Goal: Task Accomplishment & Management: Manage account settings

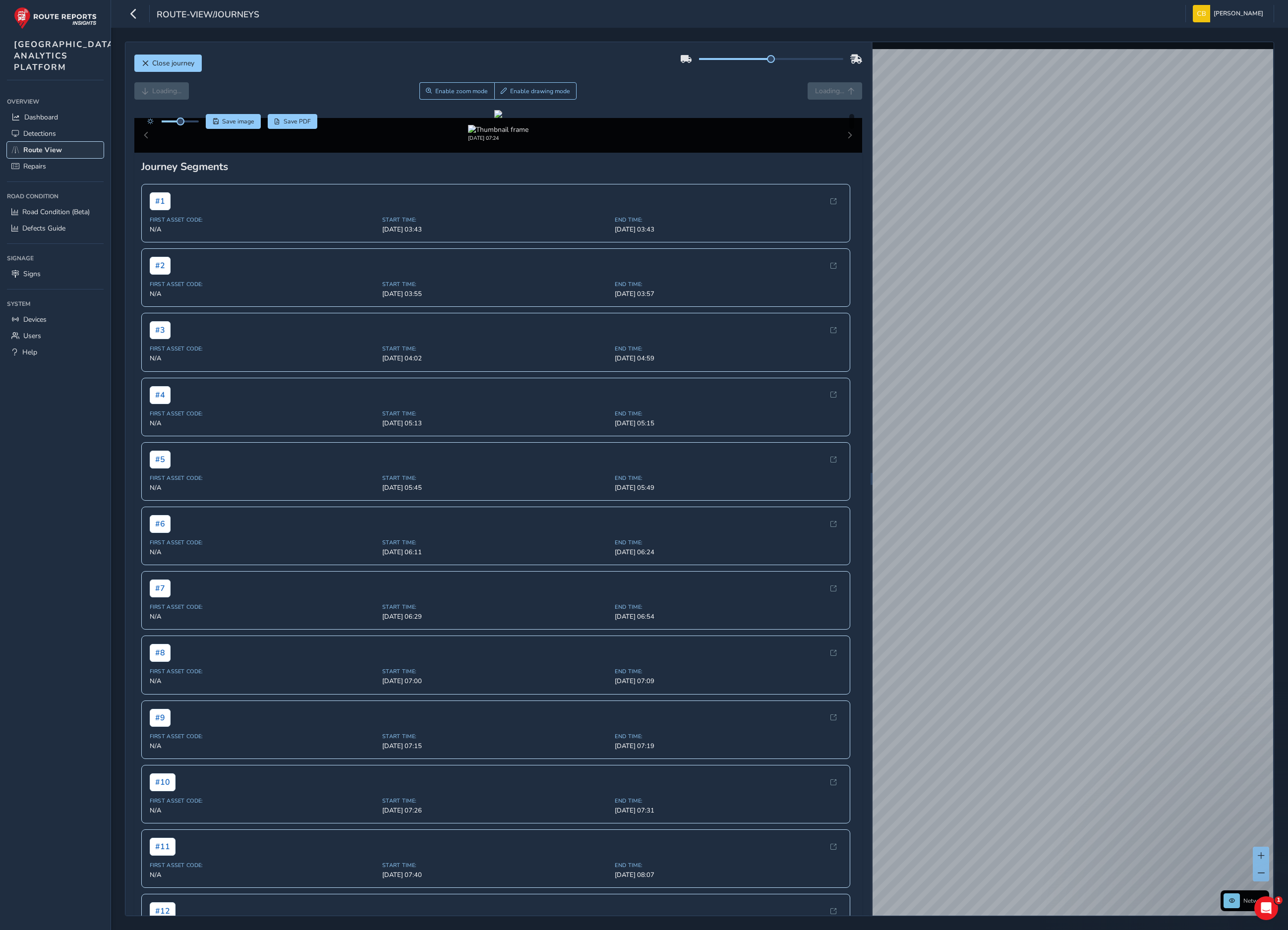
click at [37, 155] on span "Route View" at bounding box center [43, 150] width 39 height 10
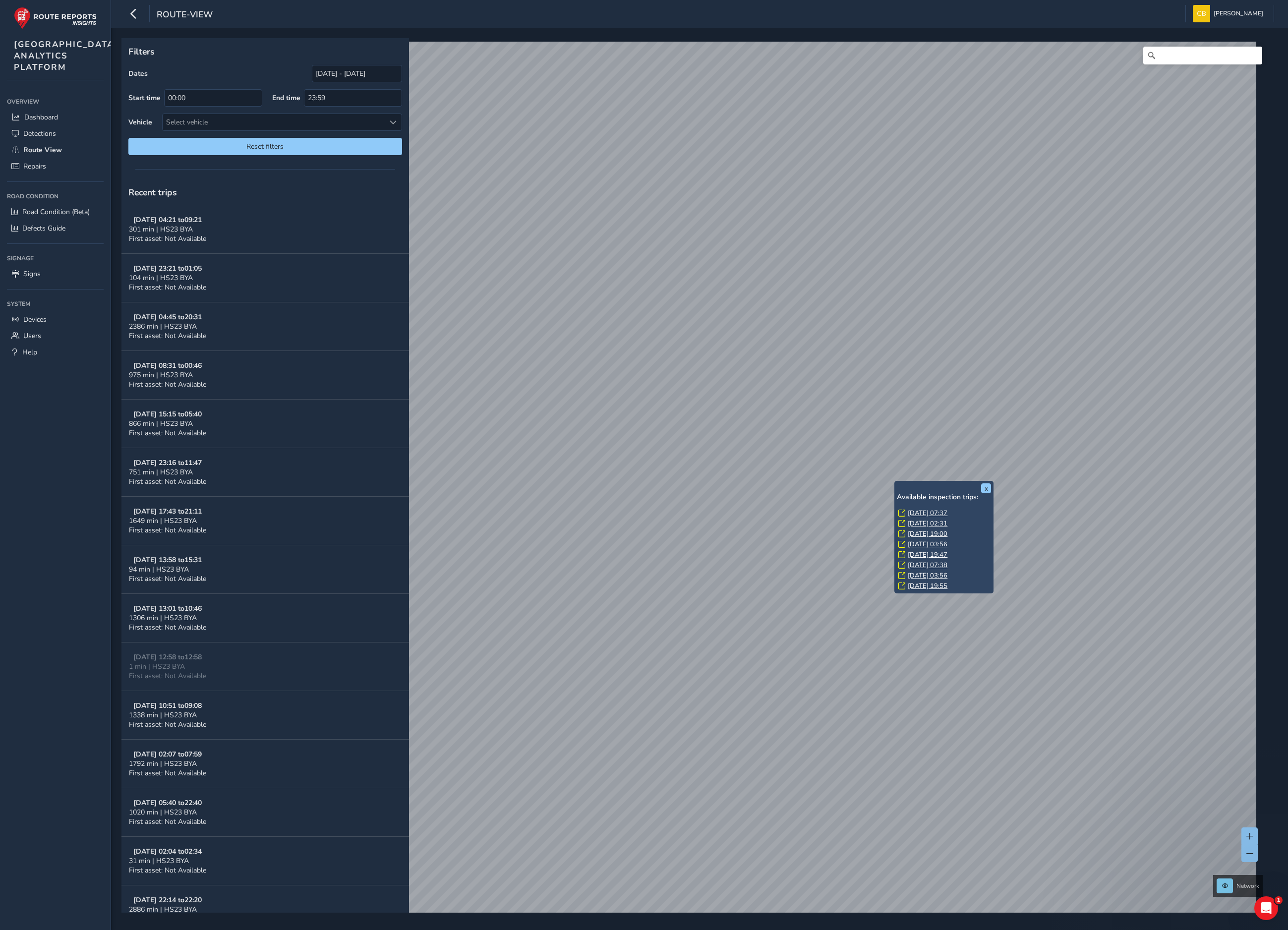
click at [920, 512] on link "[DATE] 07:37" at bounding box center [927, 513] width 40 height 9
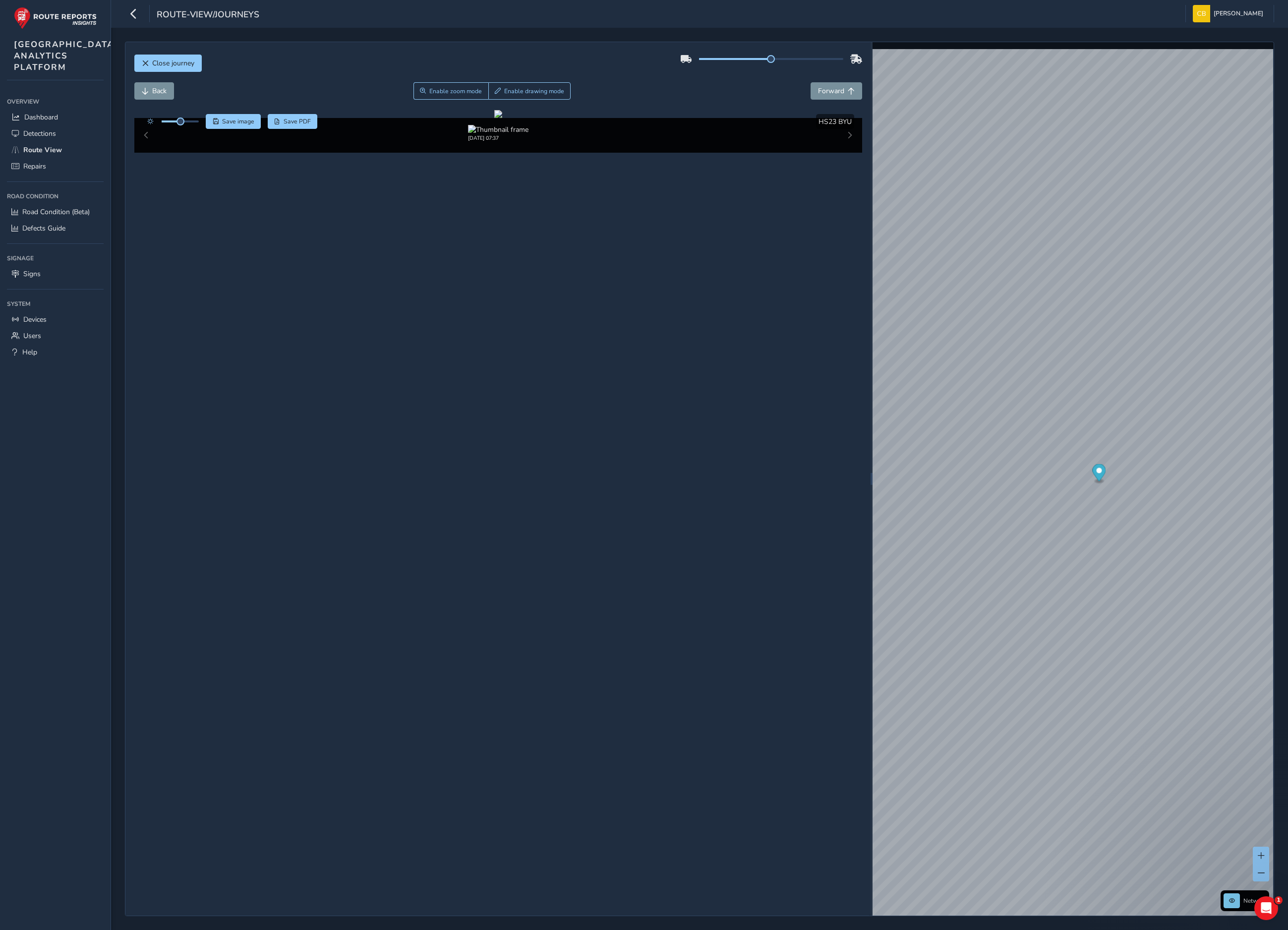
click at [144, 81] on div "Close journey" at bounding box center [498, 67] width 728 height 32
click at [142, 91] on span "Back" at bounding box center [145, 92] width 7 height 7
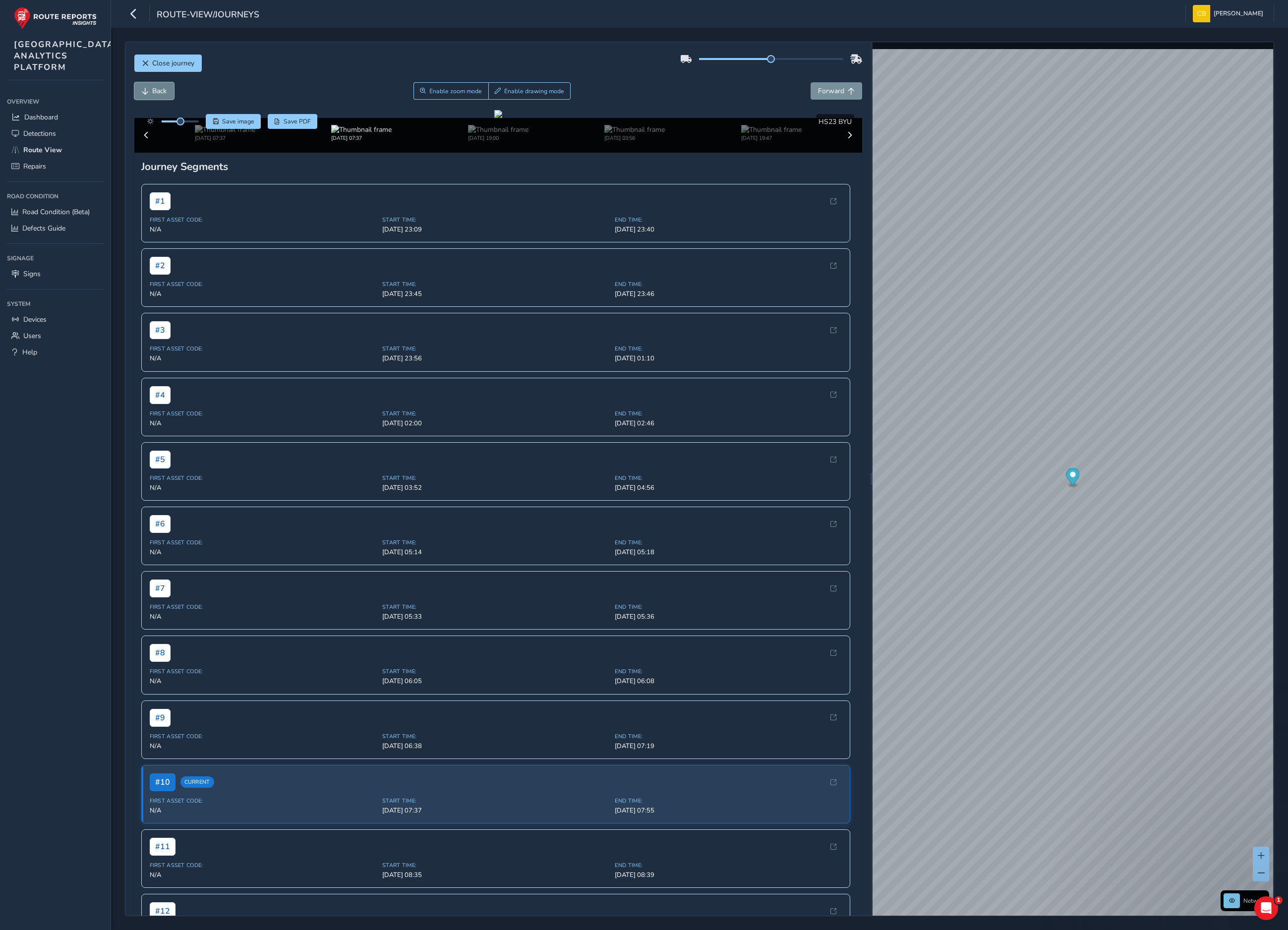
click at [142, 91] on span "Back" at bounding box center [145, 92] width 7 height 7
click at [818, 93] on span "Forward" at bounding box center [831, 91] width 26 height 10
click at [154, 88] on span "Back" at bounding box center [159, 91] width 14 height 10
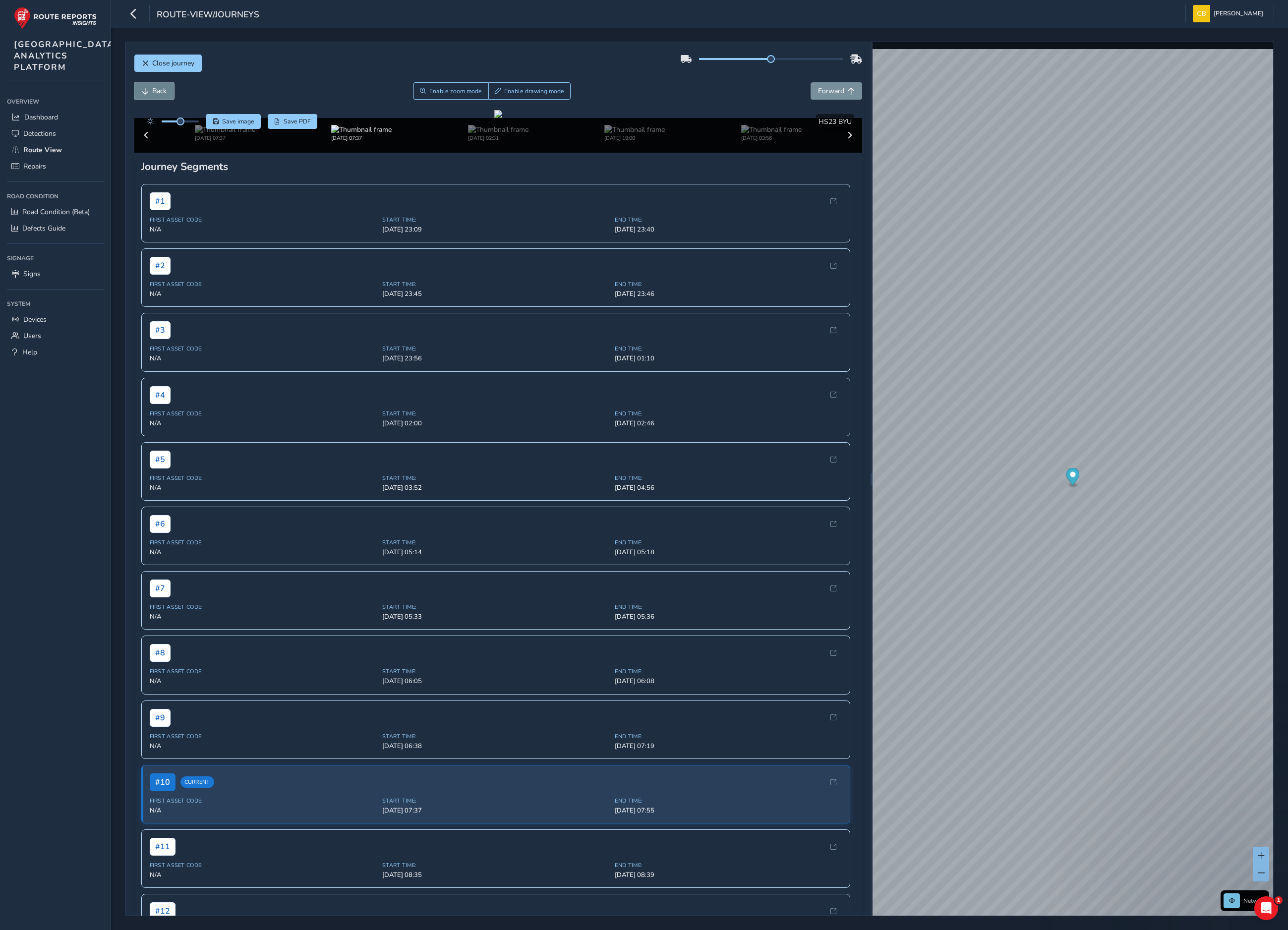
click at [154, 88] on span "Back" at bounding box center [159, 91] width 14 height 10
click at [848, 91] on span "Forward" at bounding box center [851, 92] width 7 height 7
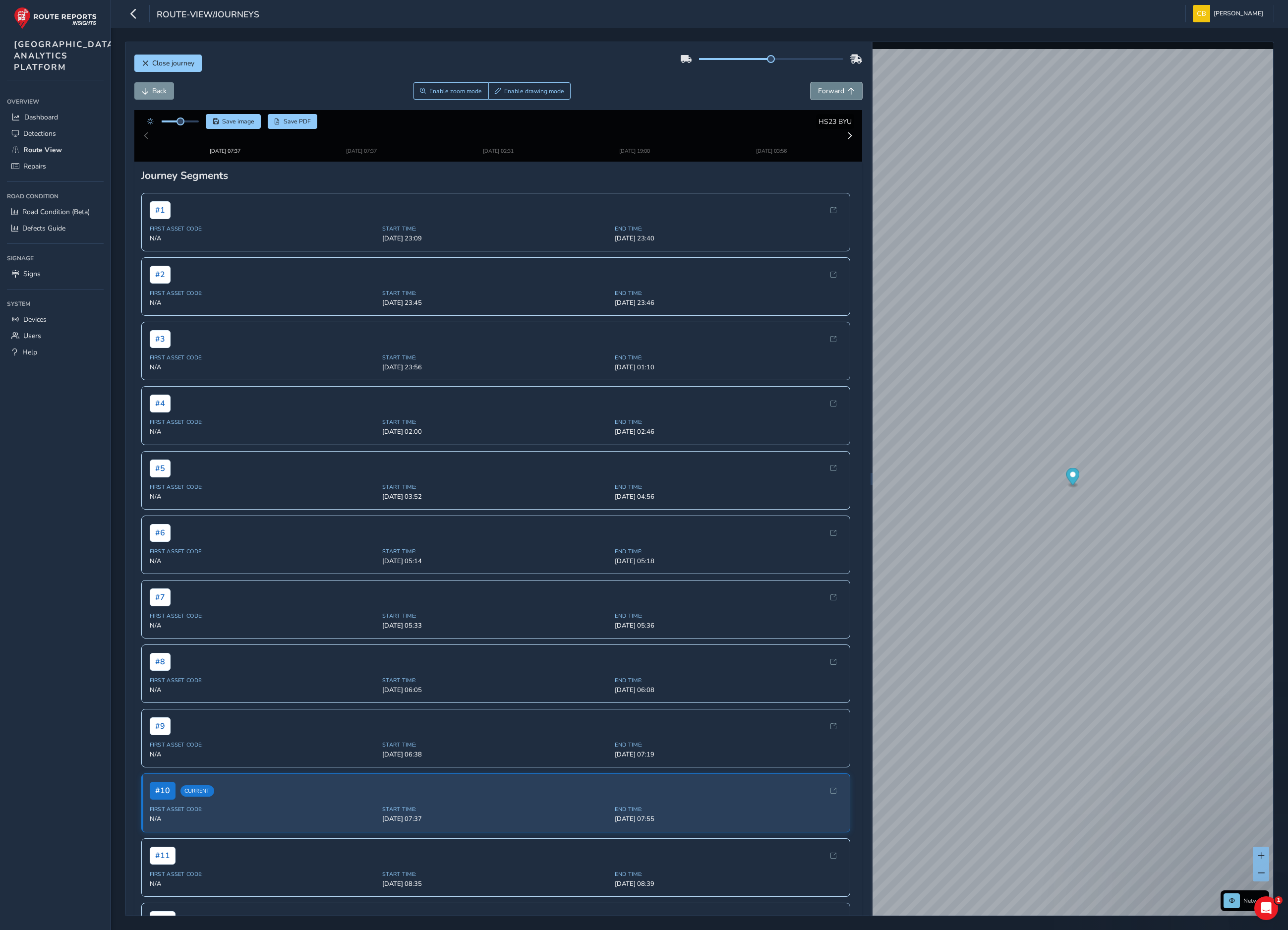
click at [848, 91] on span "Forward" at bounding box center [851, 92] width 7 height 7
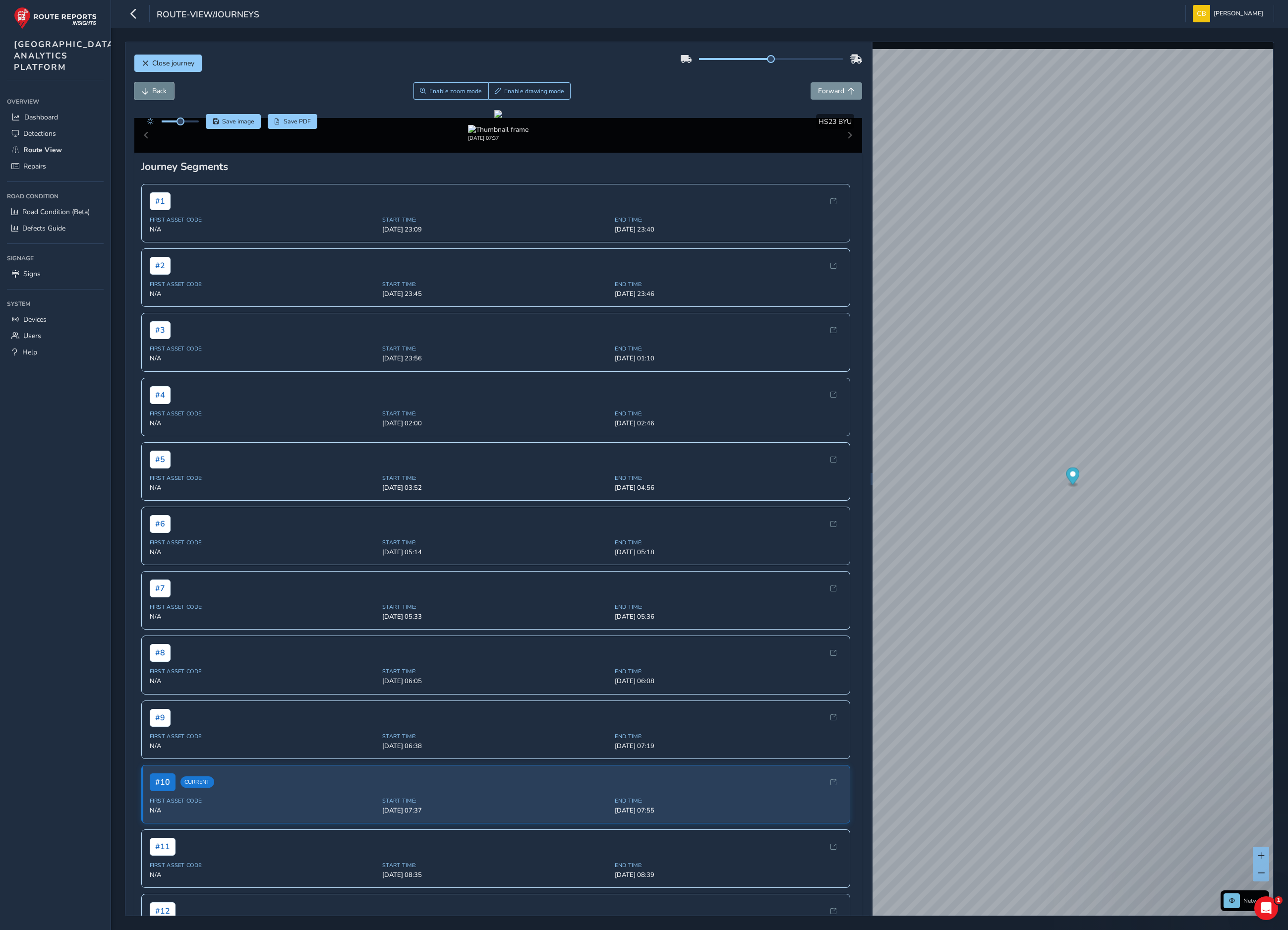
click at [160, 99] on button "Back" at bounding box center [154, 91] width 40 height 17
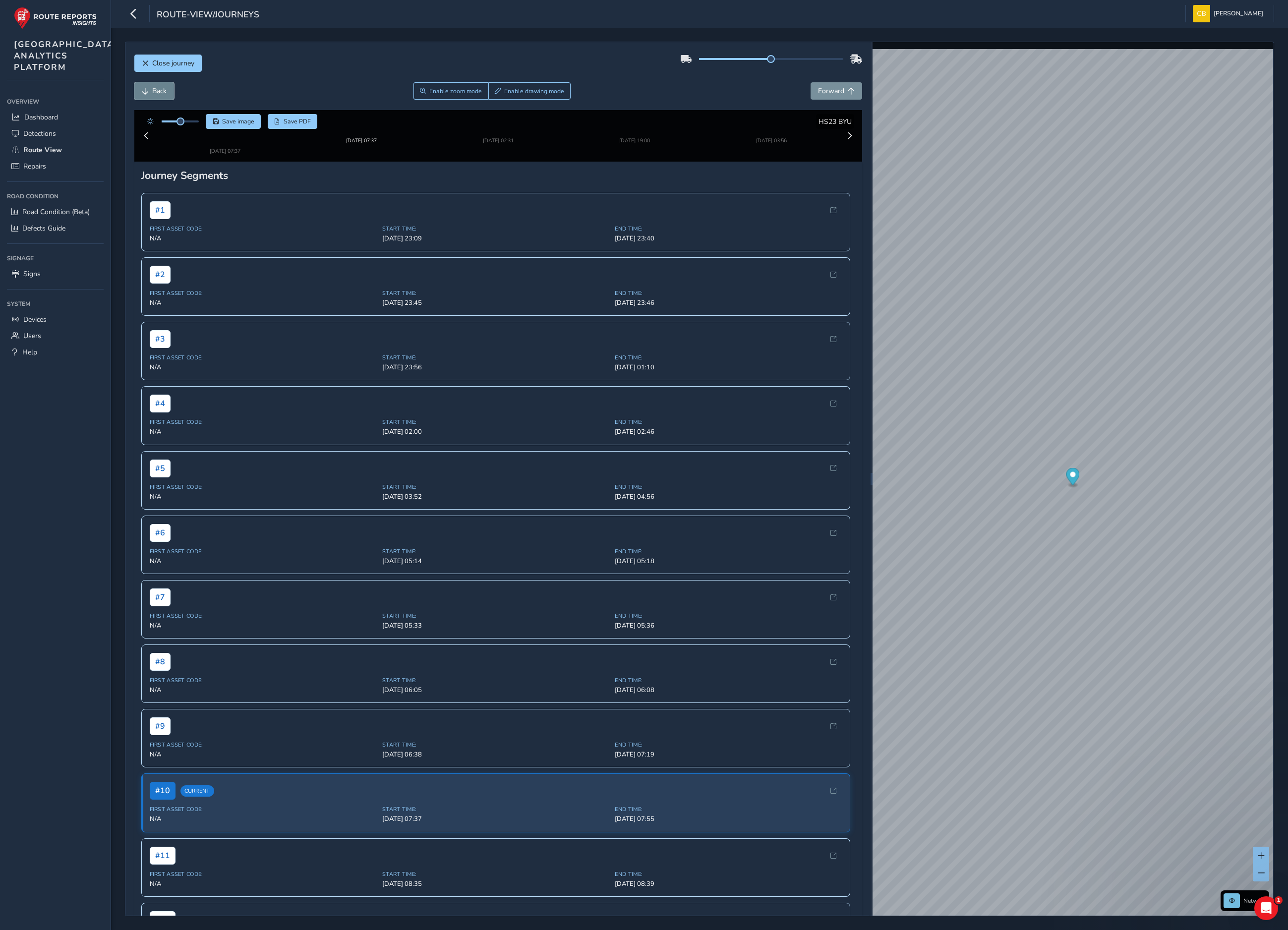
click at [160, 99] on button "Back" at bounding box center [154, 91] width 40 height 17
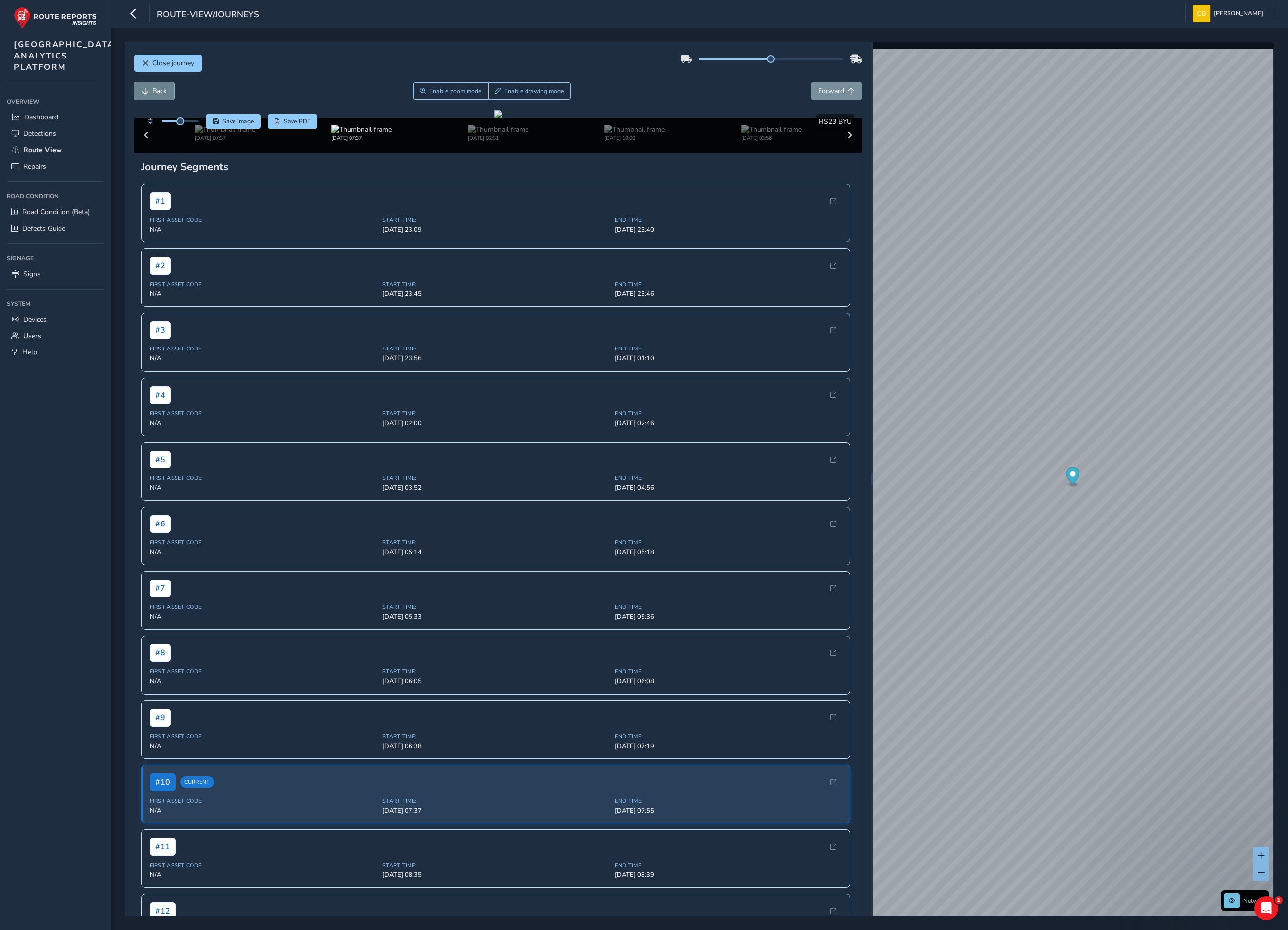
click at [160, 99] on button "Back" at bounding box center [154, 91] width 40 height 17
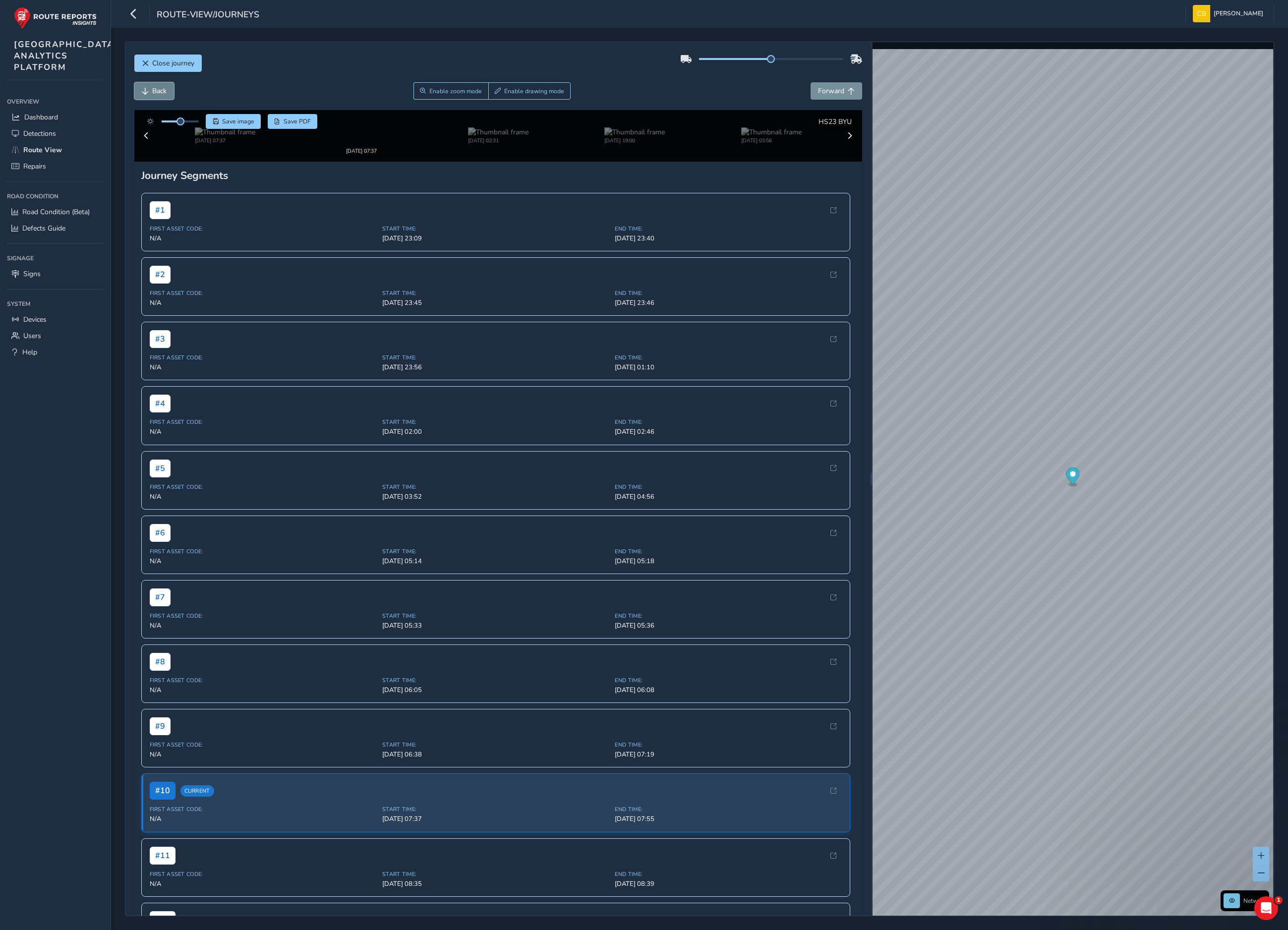
click at [160, 99] on button "Back" at bounding box center [154, 91] width 40 height 17
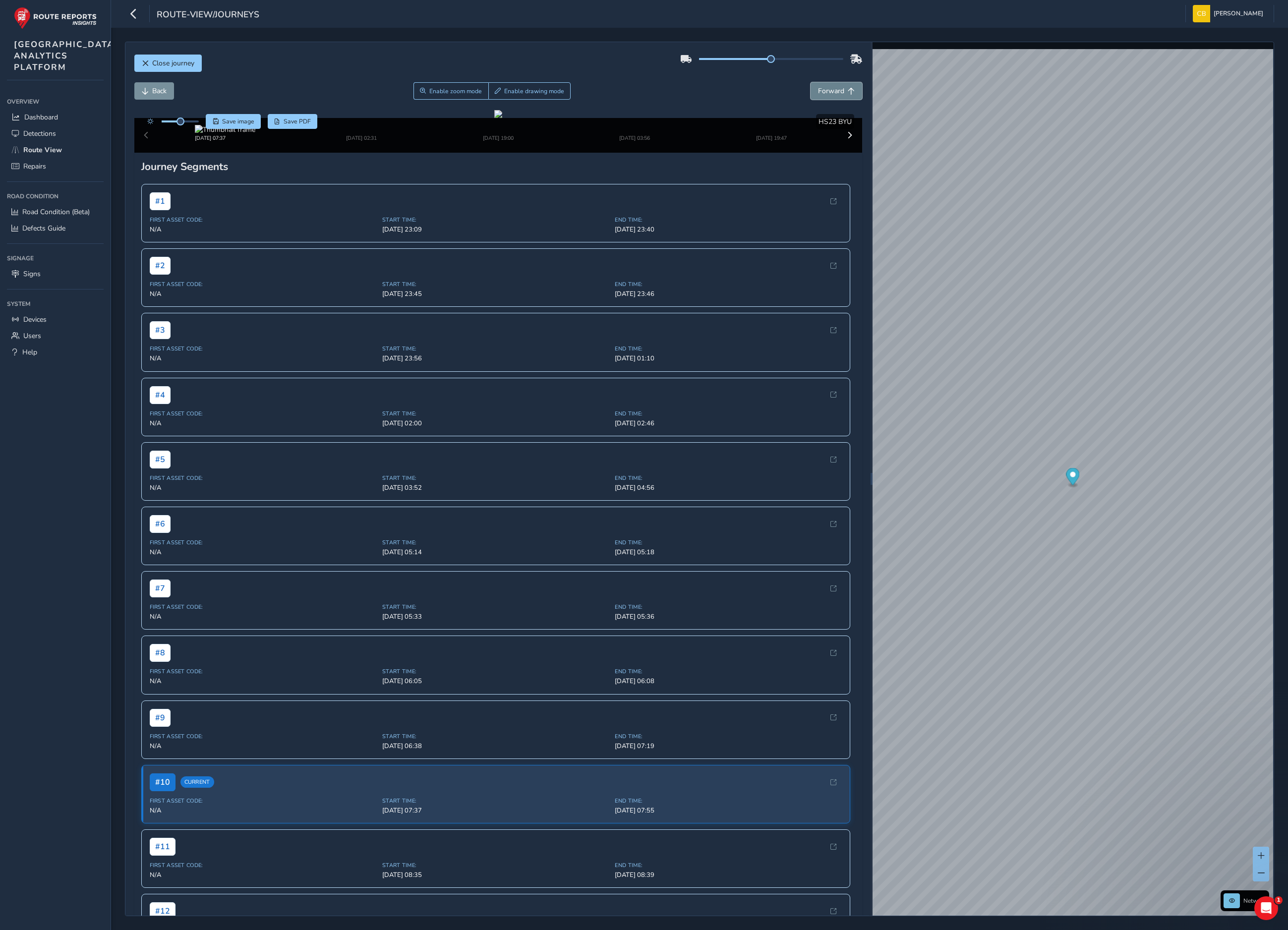
click at [844, 94] on button "Forward" at bounding box center [836, 91] width 51 height 17
click at [152, 89] on span "Back" at bounding box center [159, 91] width 14 height 10
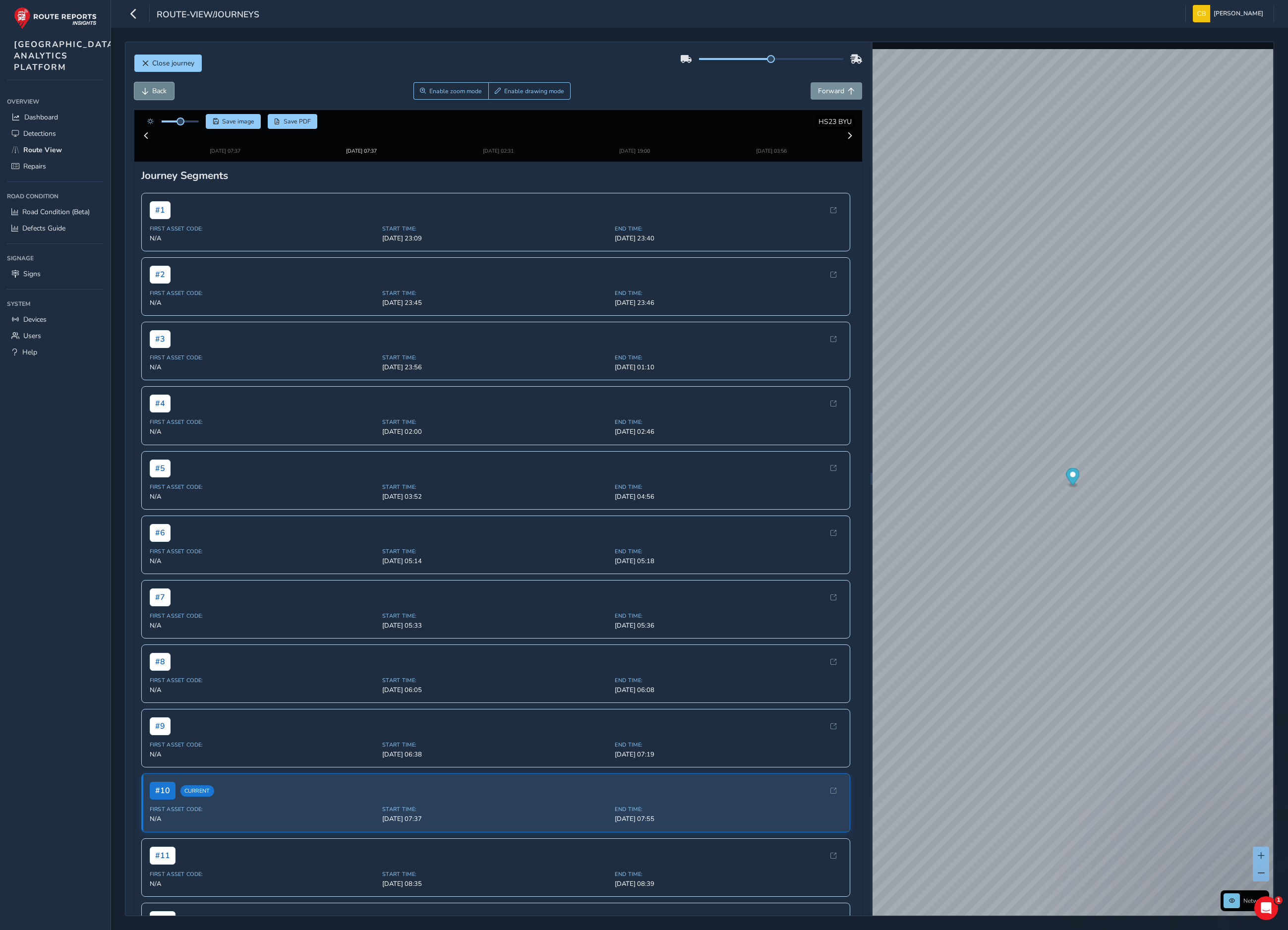
click at [152, 89] on span "Back" at bounding box center [159, 91] width 14 height 10
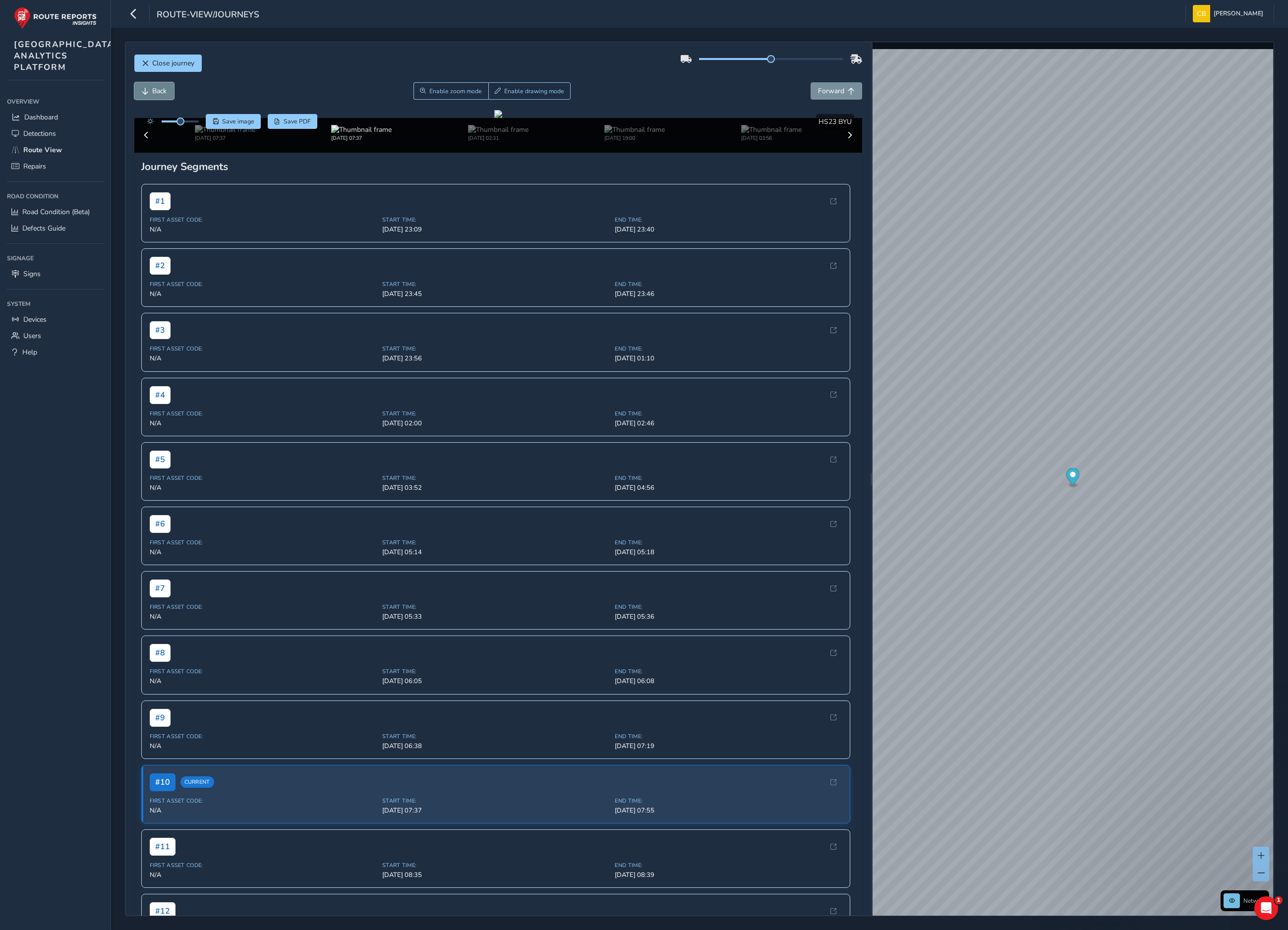
click at [152, 89] on span "Back" at bounding box center [159, 91] width 14 height 10
click at [848, 92] on span "Forward" at bounding box center [851, 92] width 7 height 7
click at [1046, 491] on div "x" at bounding box center [1095, 500] width 99 height 21
click at [163, 91] on span "Back" at bounding box center [159, 91] width 14 height 10
click at [133, 15] on icon "button" at bounding box center [134, 14] width 10 height 17
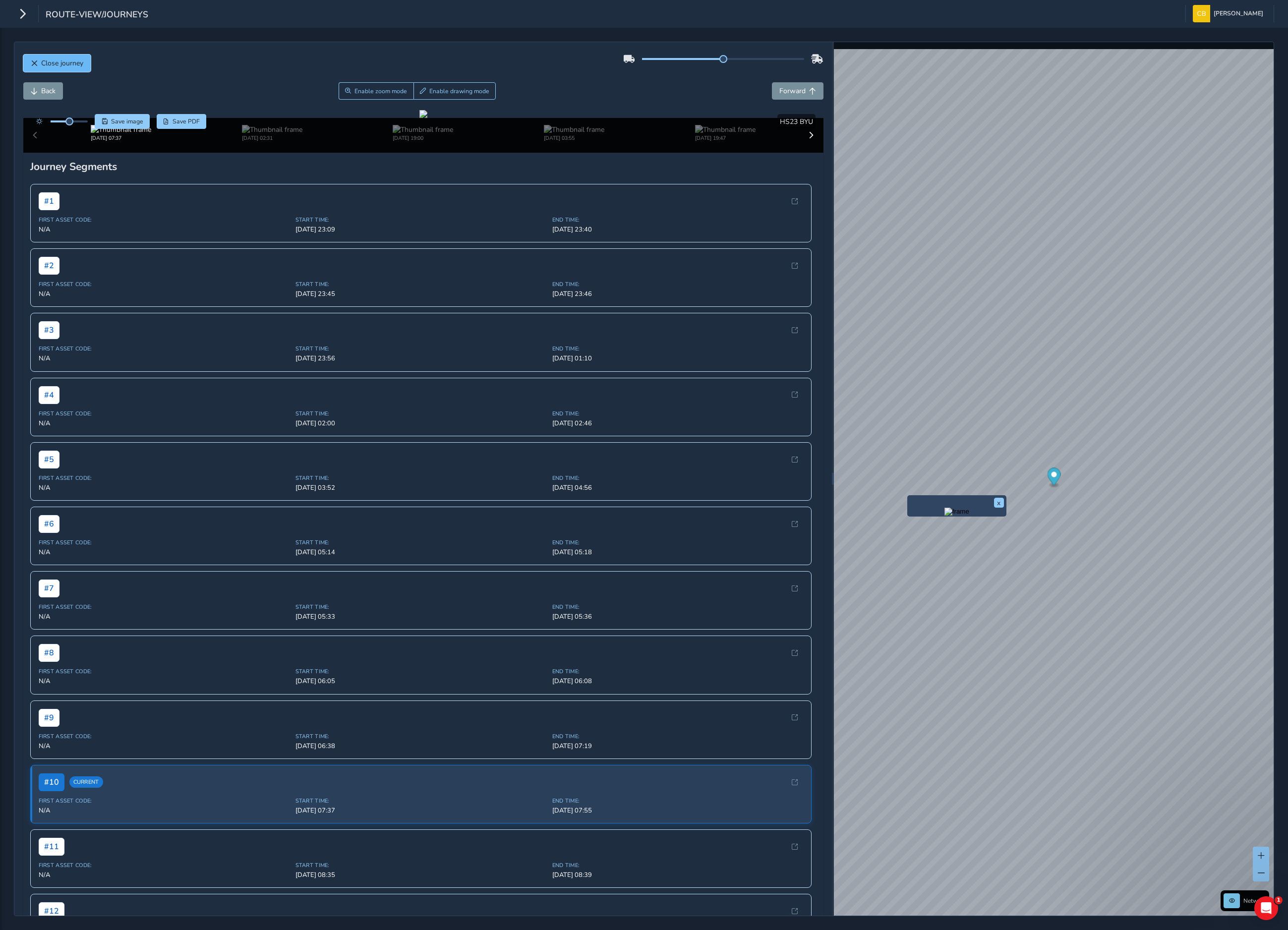
click at [42, 62] on span "Close journey" at bounding box center [62, 63] width 42 height 10
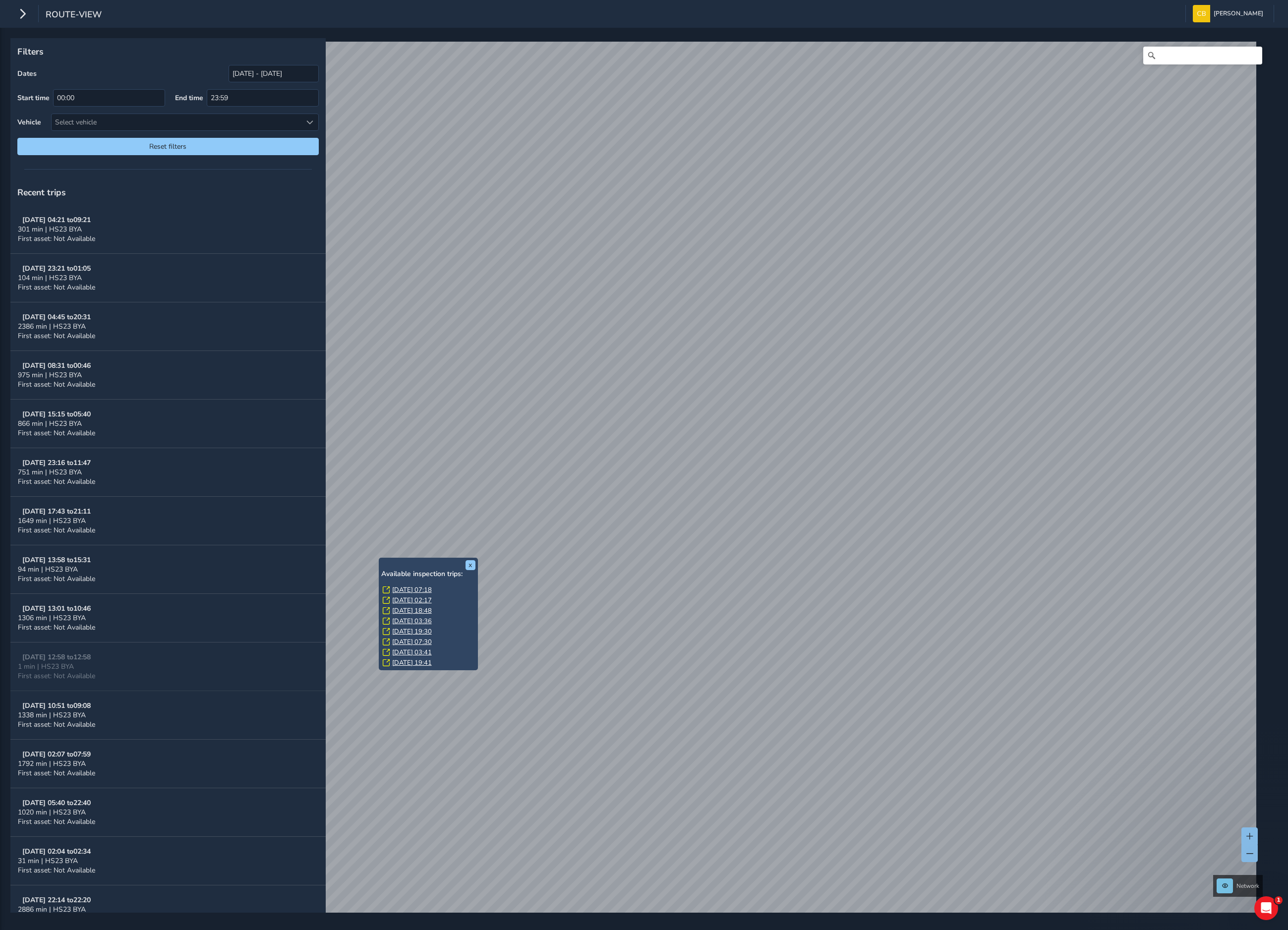
click at [410, 589] on link "[DATE] 07:18" at bounding box center [412, 590] width 40 height 9
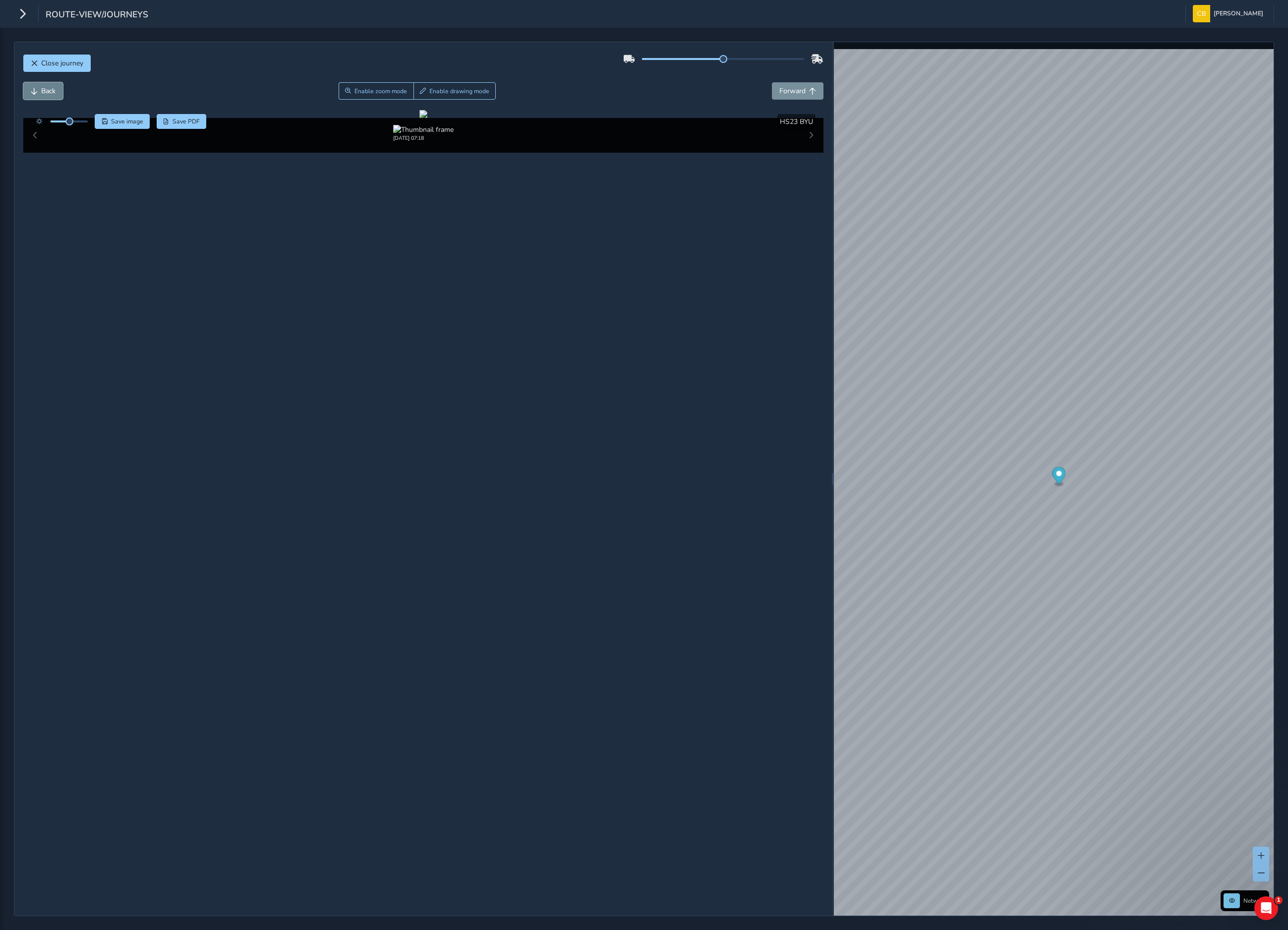
click at [53, 95] on span "Back" at bounding box center [48, 91] width 14 height 10
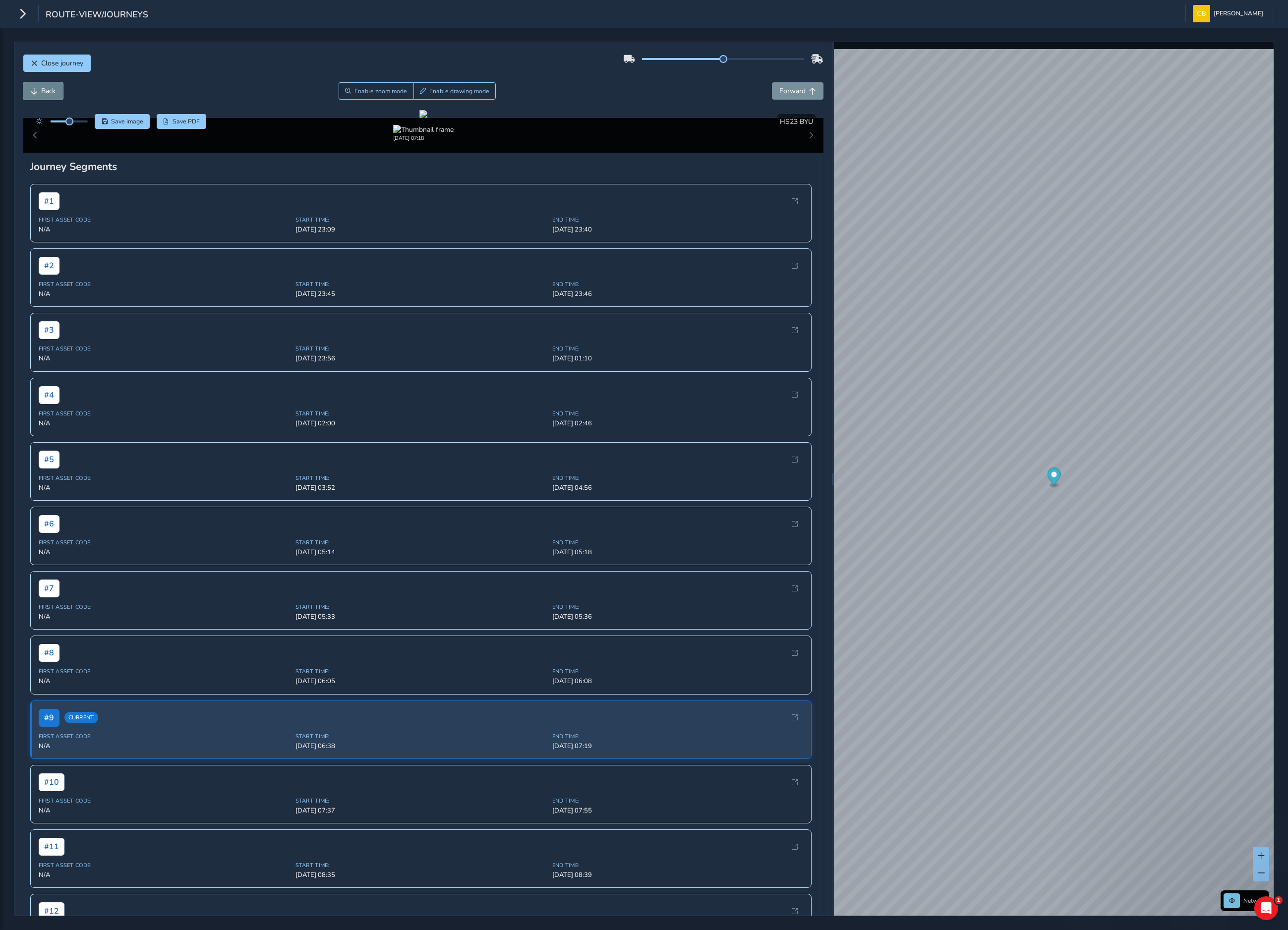
click at [53, 95] on span "Back" at bounding box center [48, 91] width 14 height 10
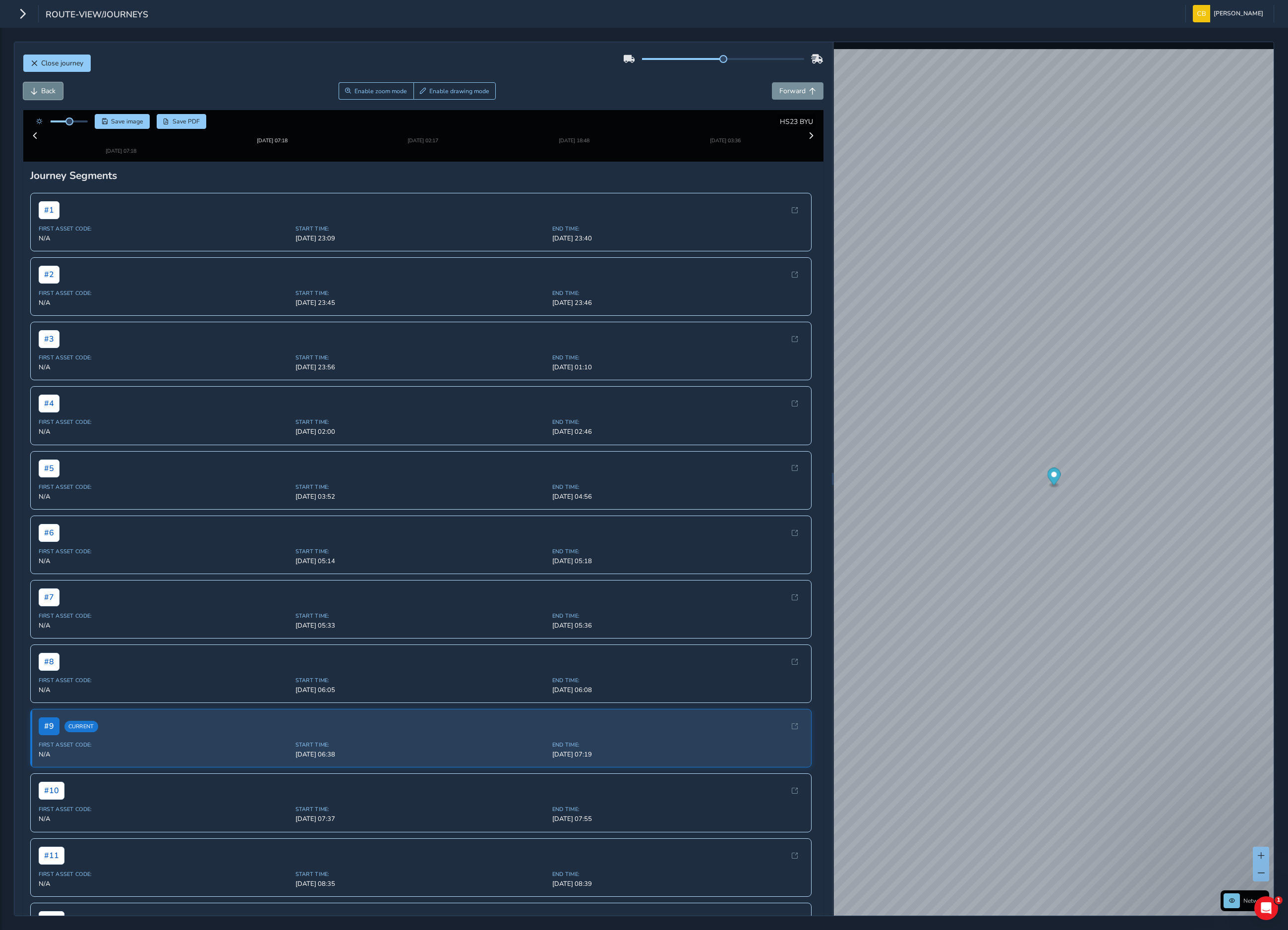
click at [53, 95] on span "Back" at bounding box center [48, 91] width 14 height 10
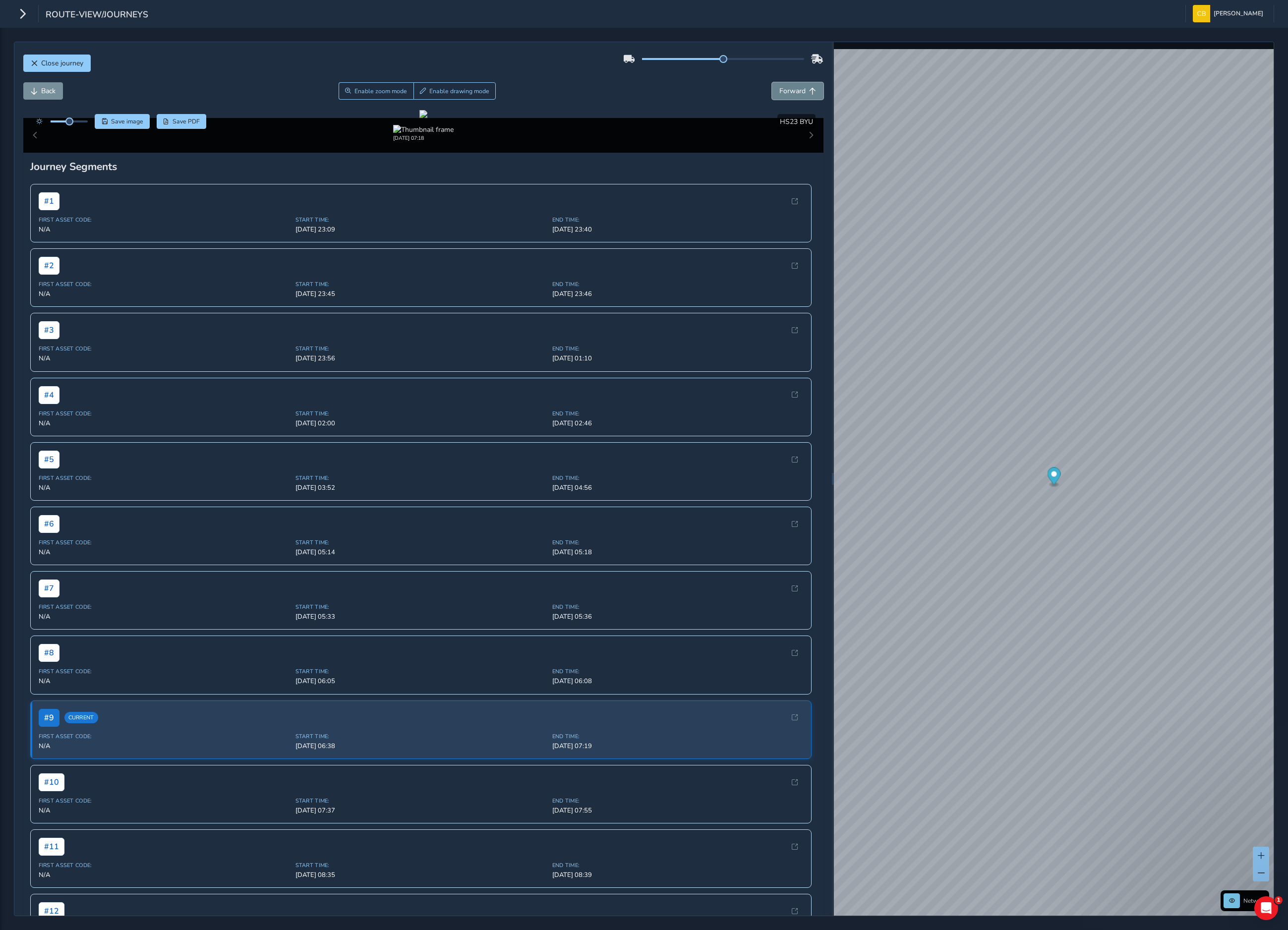
click at [782, 89] on span "Forward" at bounding box center [793, 91] width 26 height 10
click at [39, 89] on button "Back" at bounding box center [43, 91] width 40 height 17
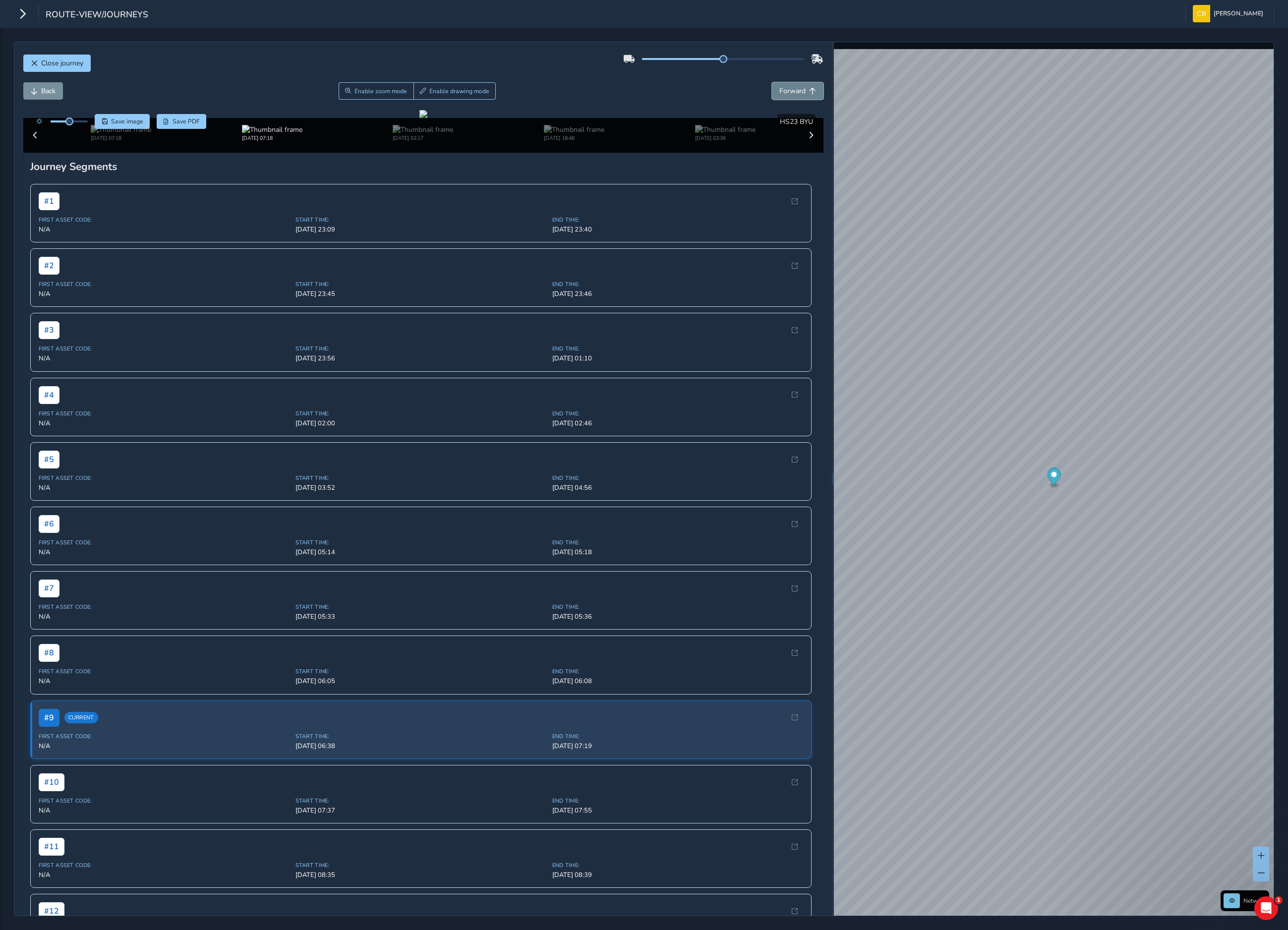
click at [787, 89] on span "Forward" at bounding box center [793, 91] width 26 height 10
click at [38, 100] on button "Back" at bounding box center [43, 91] width 40 height 17
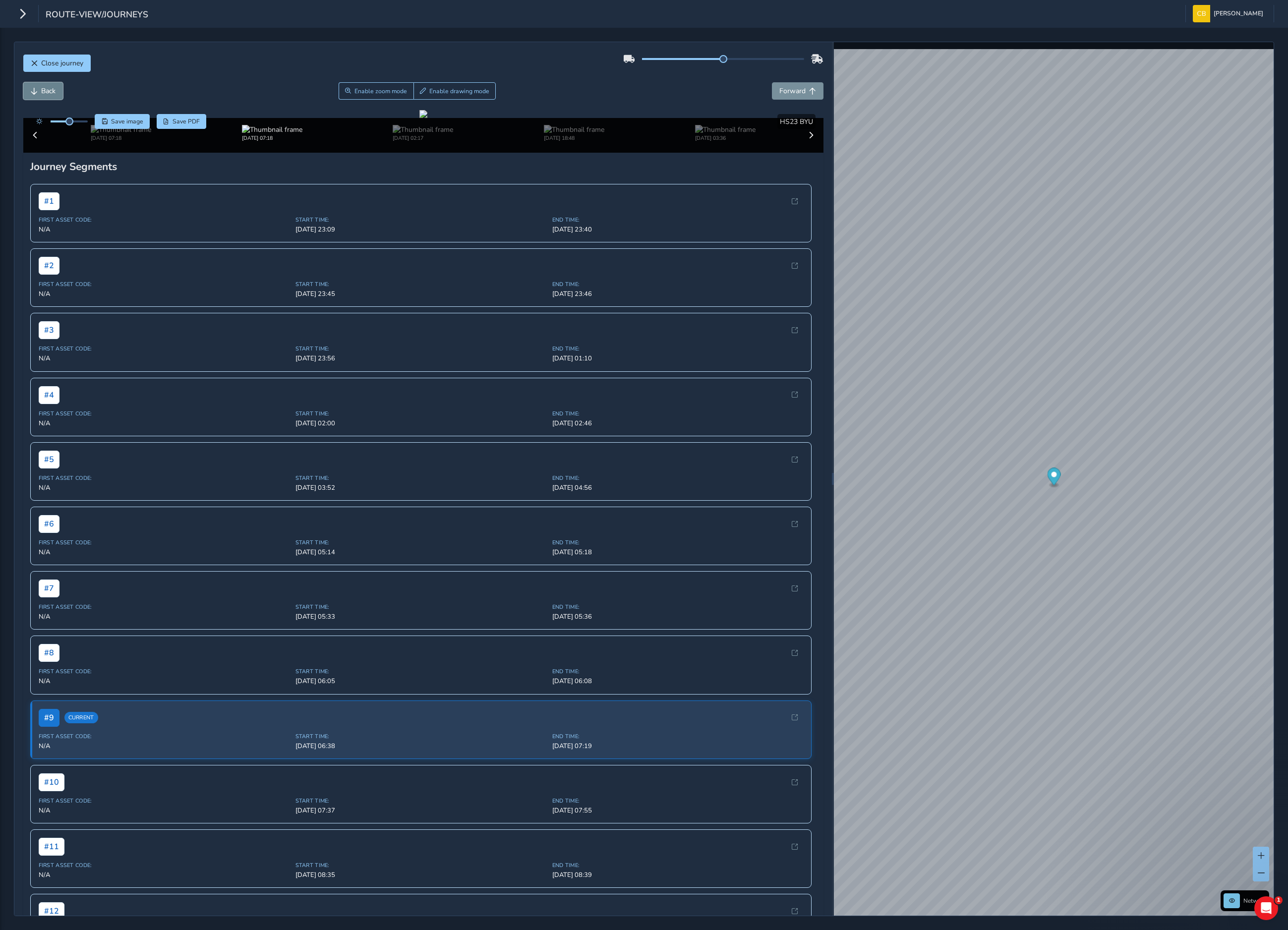
click at [41, 97] on button "Back" at bounding box center [43, 91] width 40 height 17
click at [780, 91] on span "Forward" at bounding box center [793, 91] width 26 height 10
drag, startPoint x: 508, startPoint y: 479, endPoint x: 436, endPoint y: 426, distance: 89.4
click at [428, 118] on div at bounding box center [424, 114] width 8 height 8
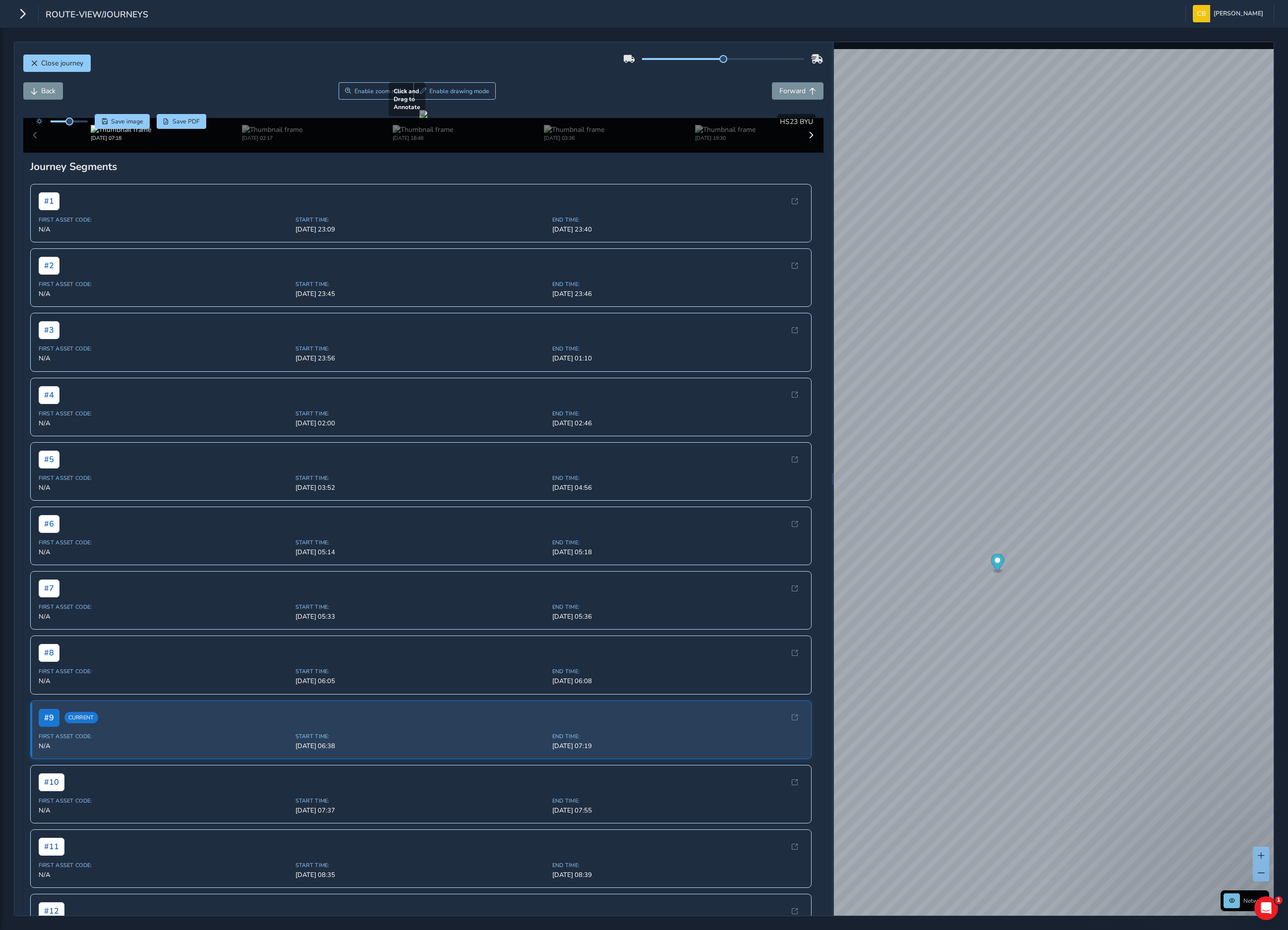
click at [420, 118] on div at bounding box center [424, 114] width 8 height 8
click at [47, 66] on span "Close journey" at bounding box center [62, 63] width 42 height 10
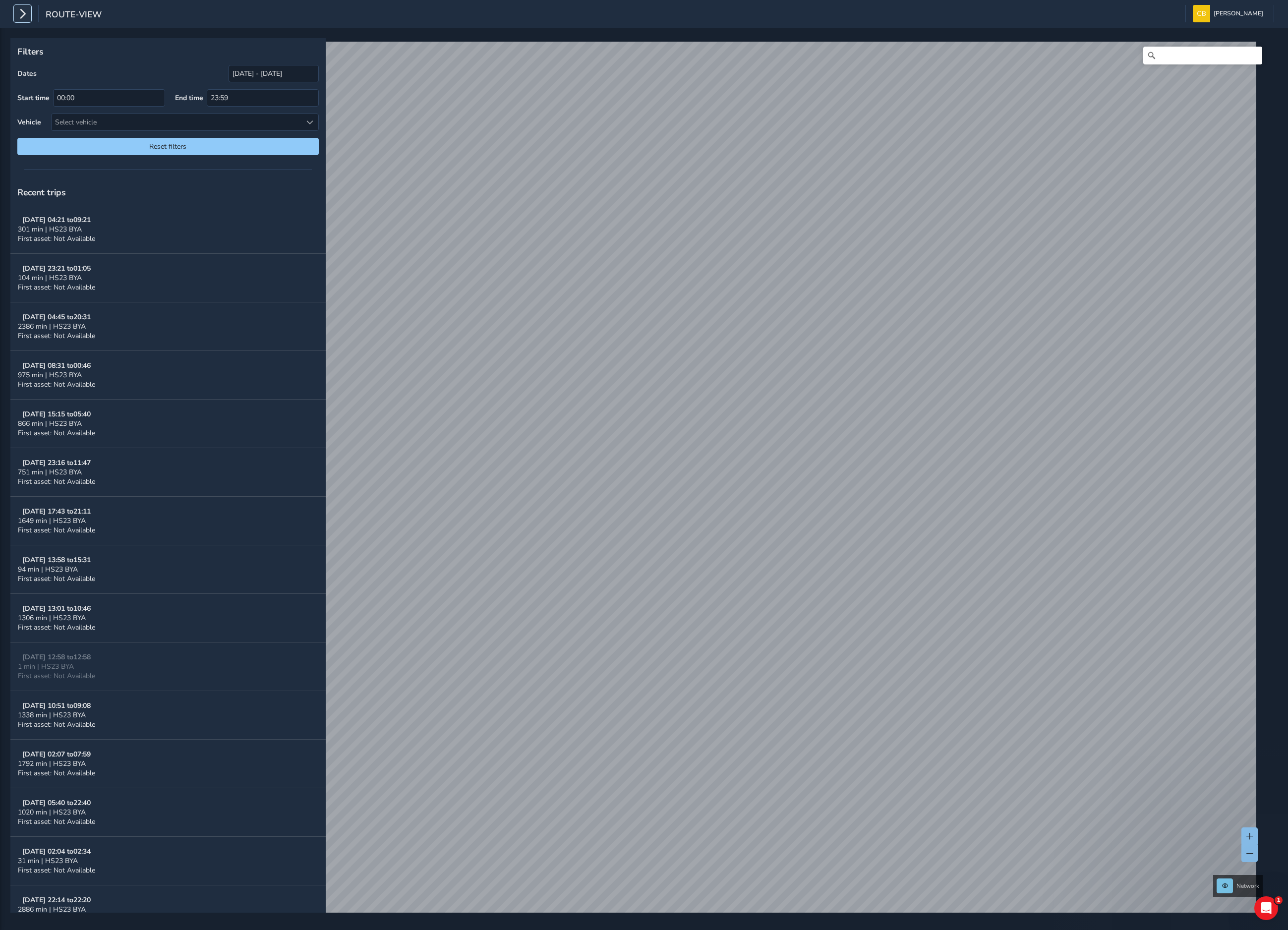
click at [19, 10] on icon "button" at bounding box center [22, 14] width 10 height 17
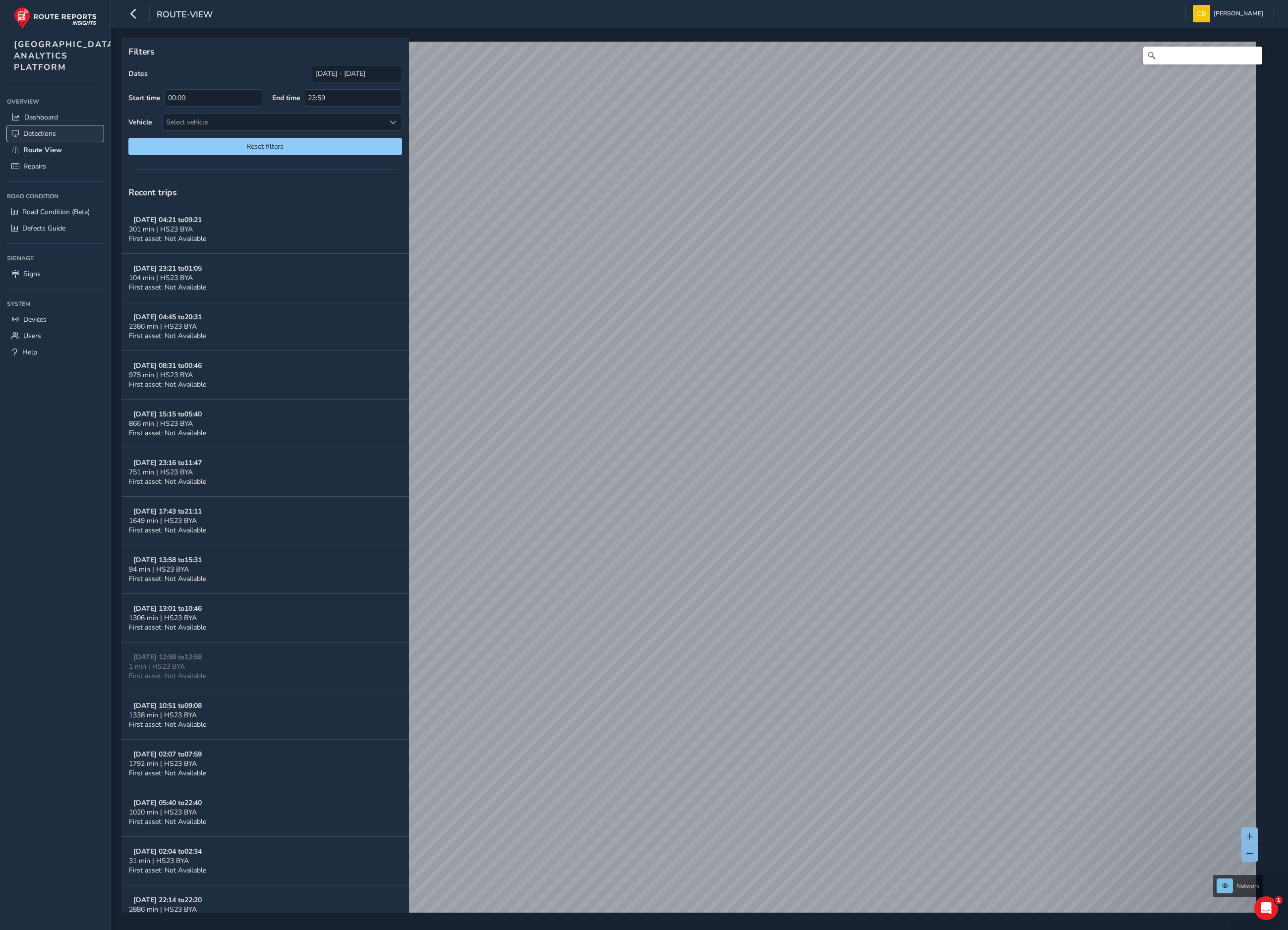
click at [42, 138] on span "Detections" at bounding box center [40, 134] width 33 height 10
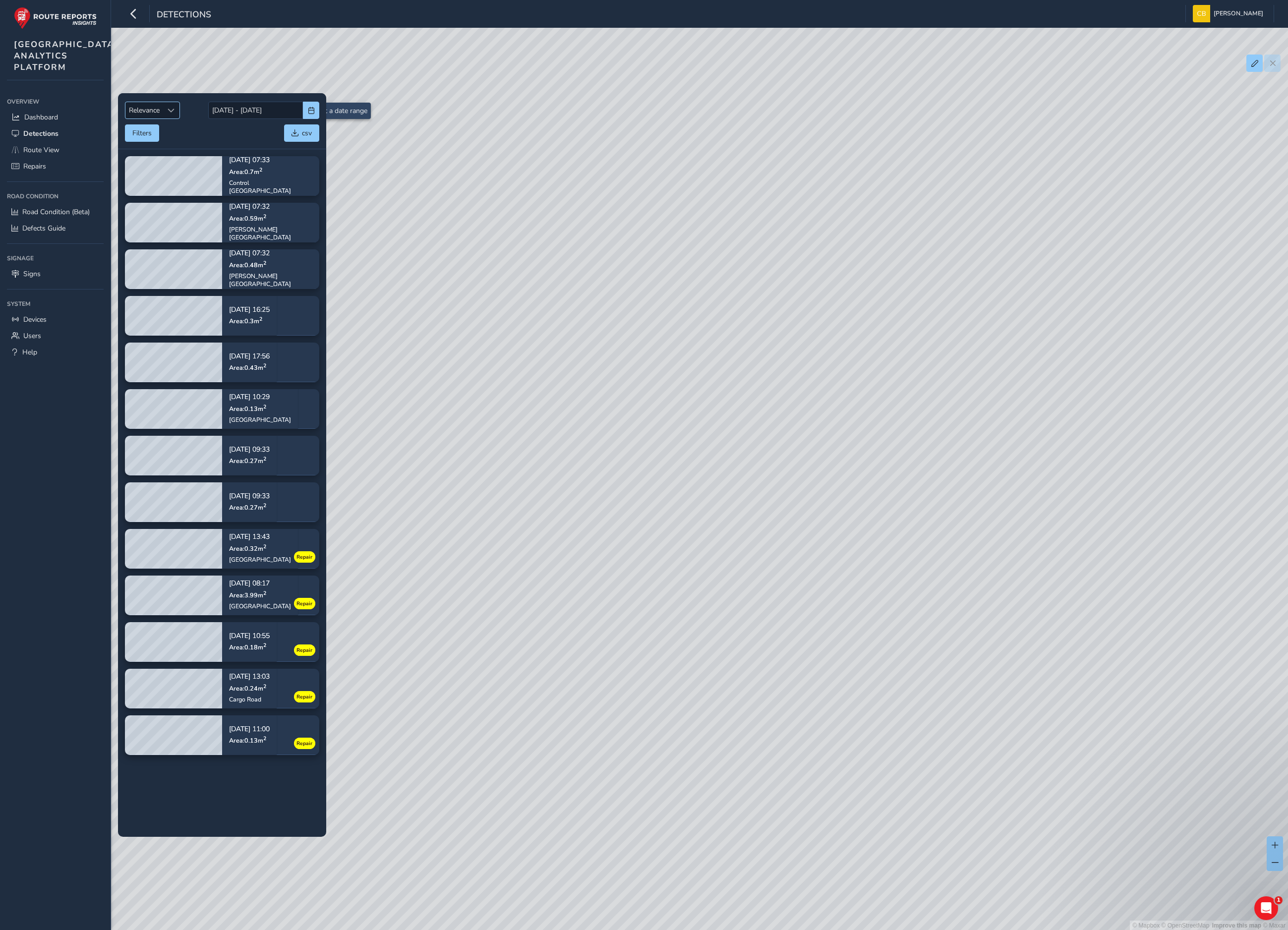
click at [163, 113] on span "Relevance" at bounding box center [144, 110] width 38 height 16
click at [157, 144] on li "Newest" at bounding box center [153, 147] width 55 height 16
click at [260, 173] on sup "2" at bounding box center [261, 169] width 3 height 8
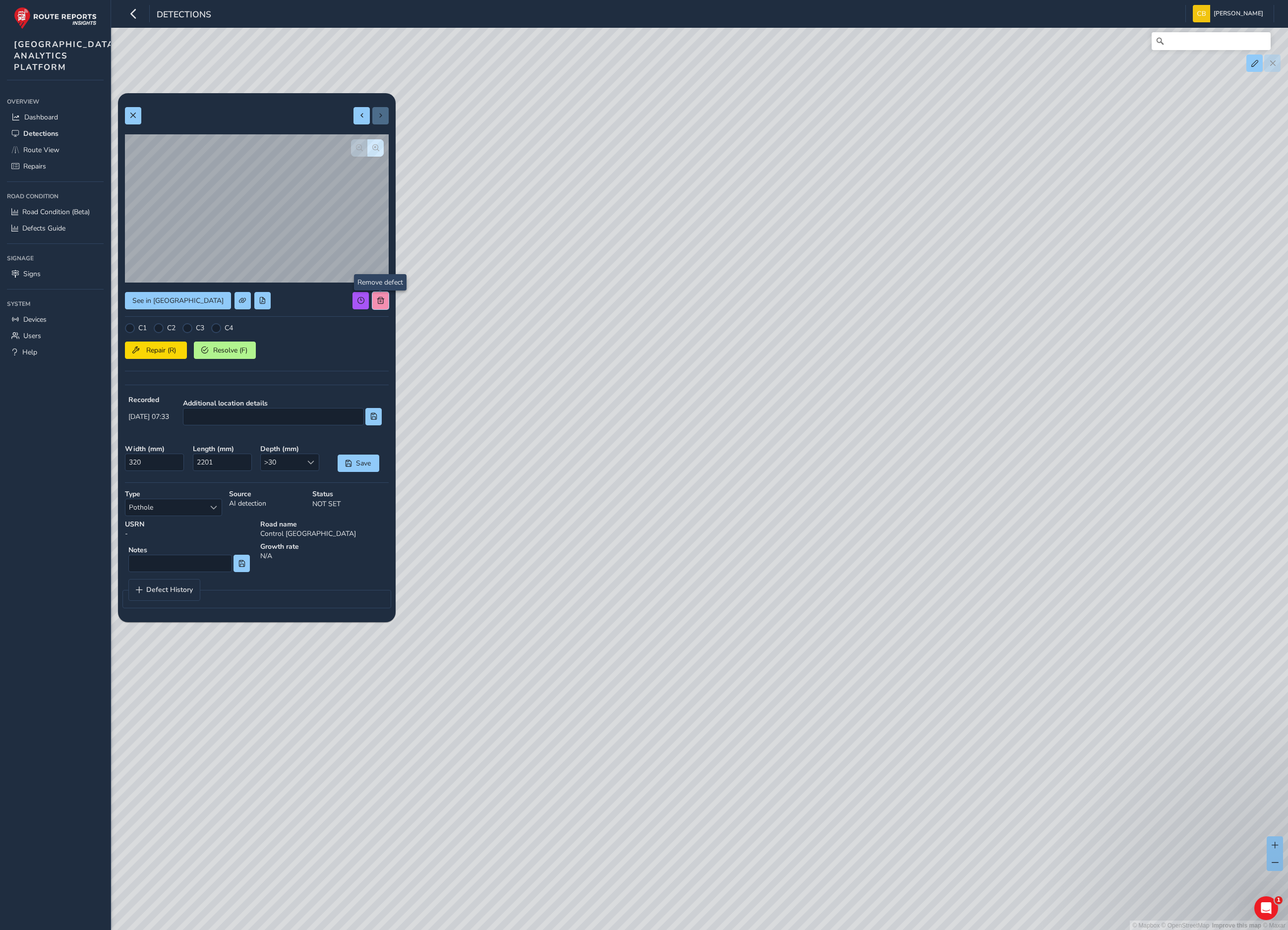
click at [378, 299] on span at bounding box center [381, 301] width 7 height 7
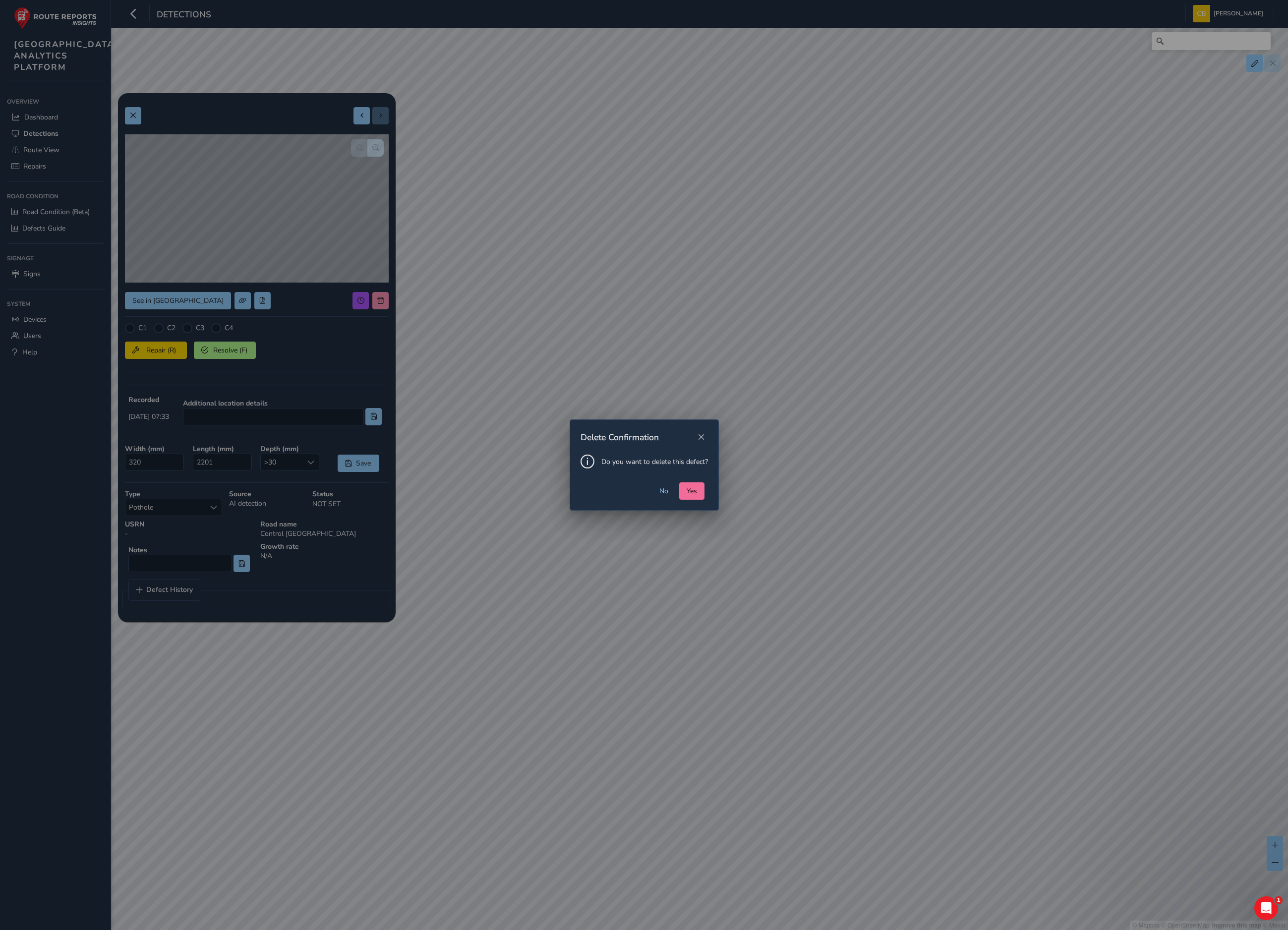
click at [685, 494] on button "Yes" at bounding box center [692, 491] width 25 height 17
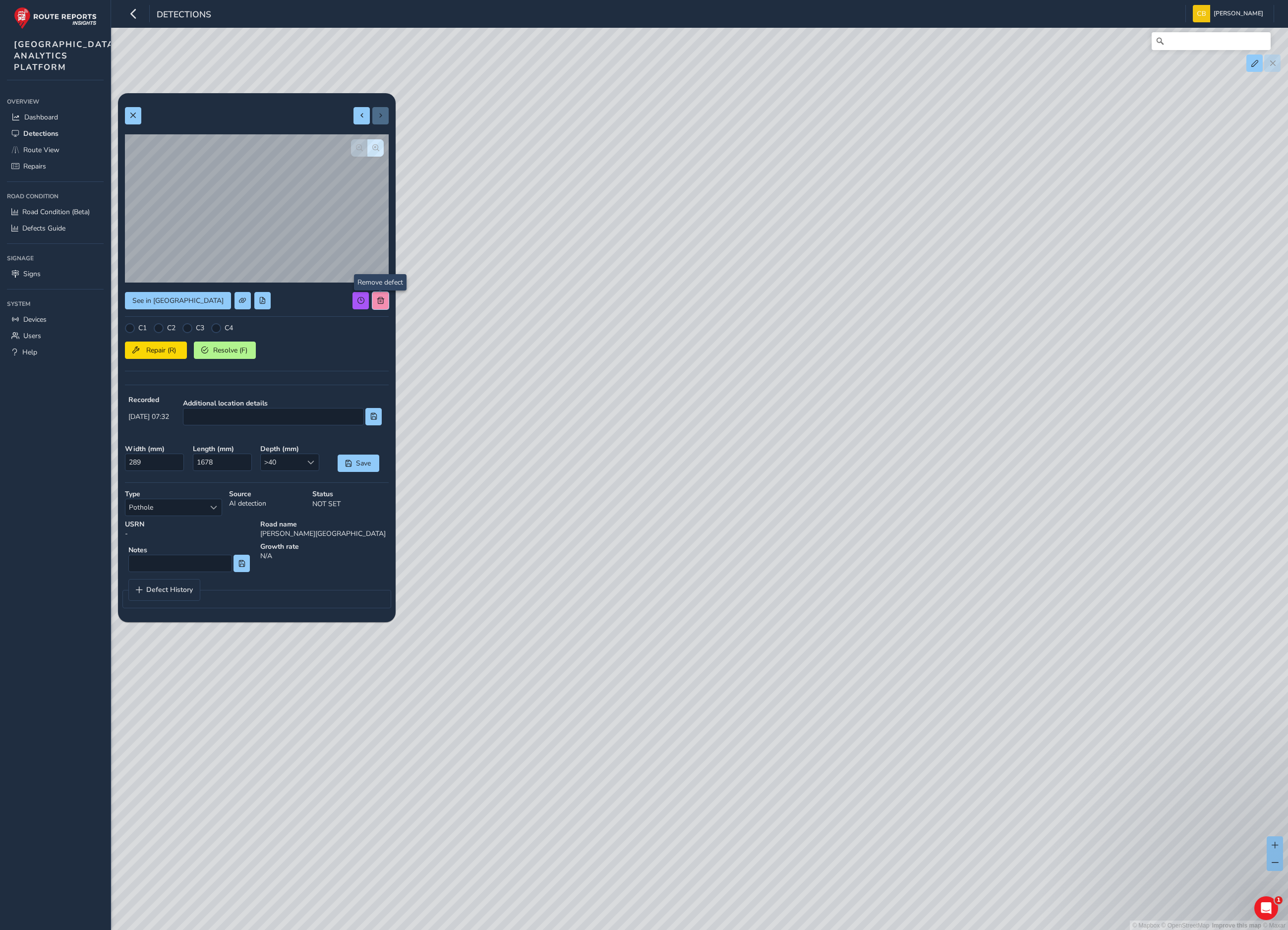
click at [384, 304] on button at bounding box center [380, 301] width 16 height 17
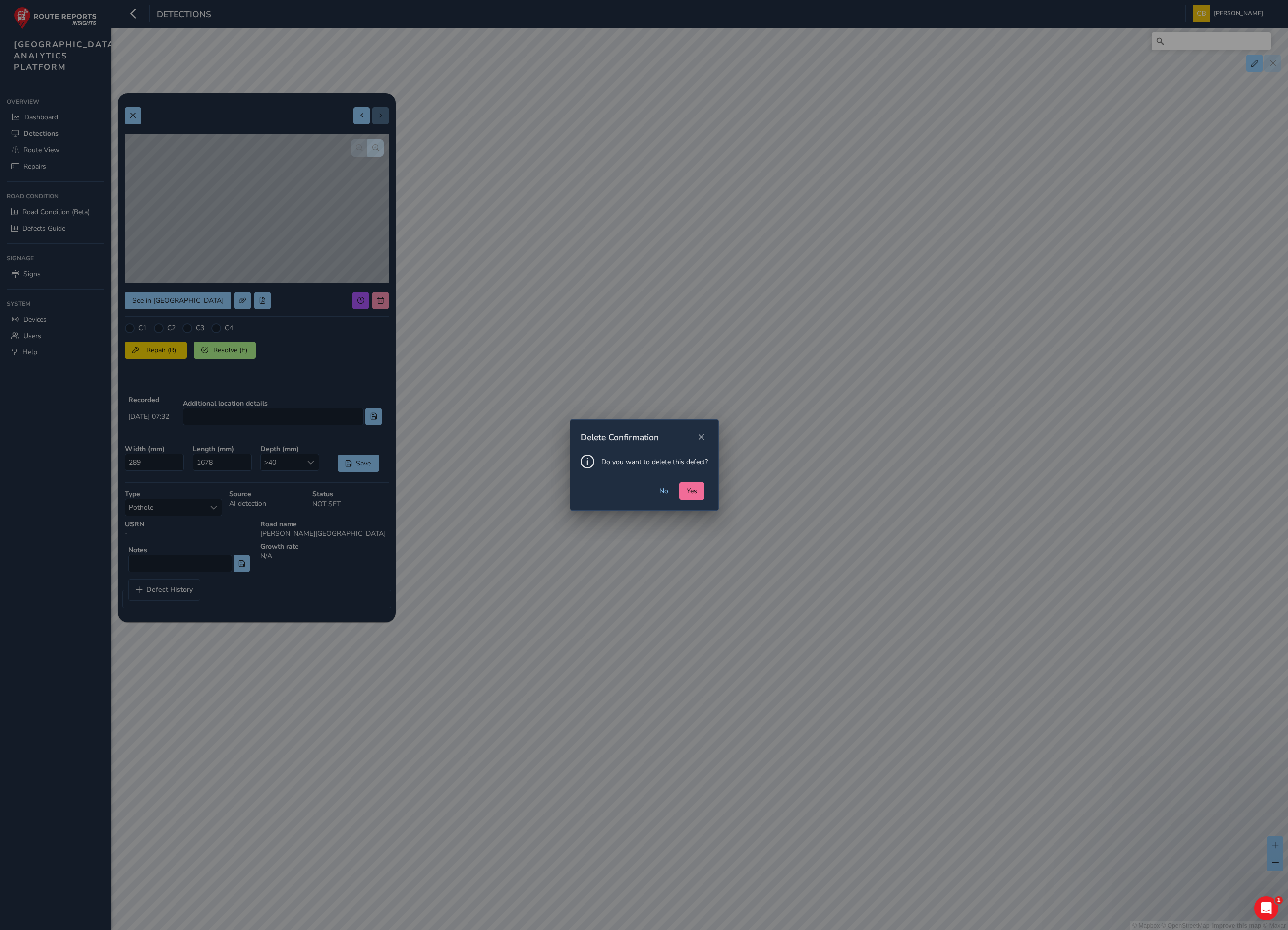
click at [689, 489] on span "Yes" at bounding box center [692, 491] width 10 height 10
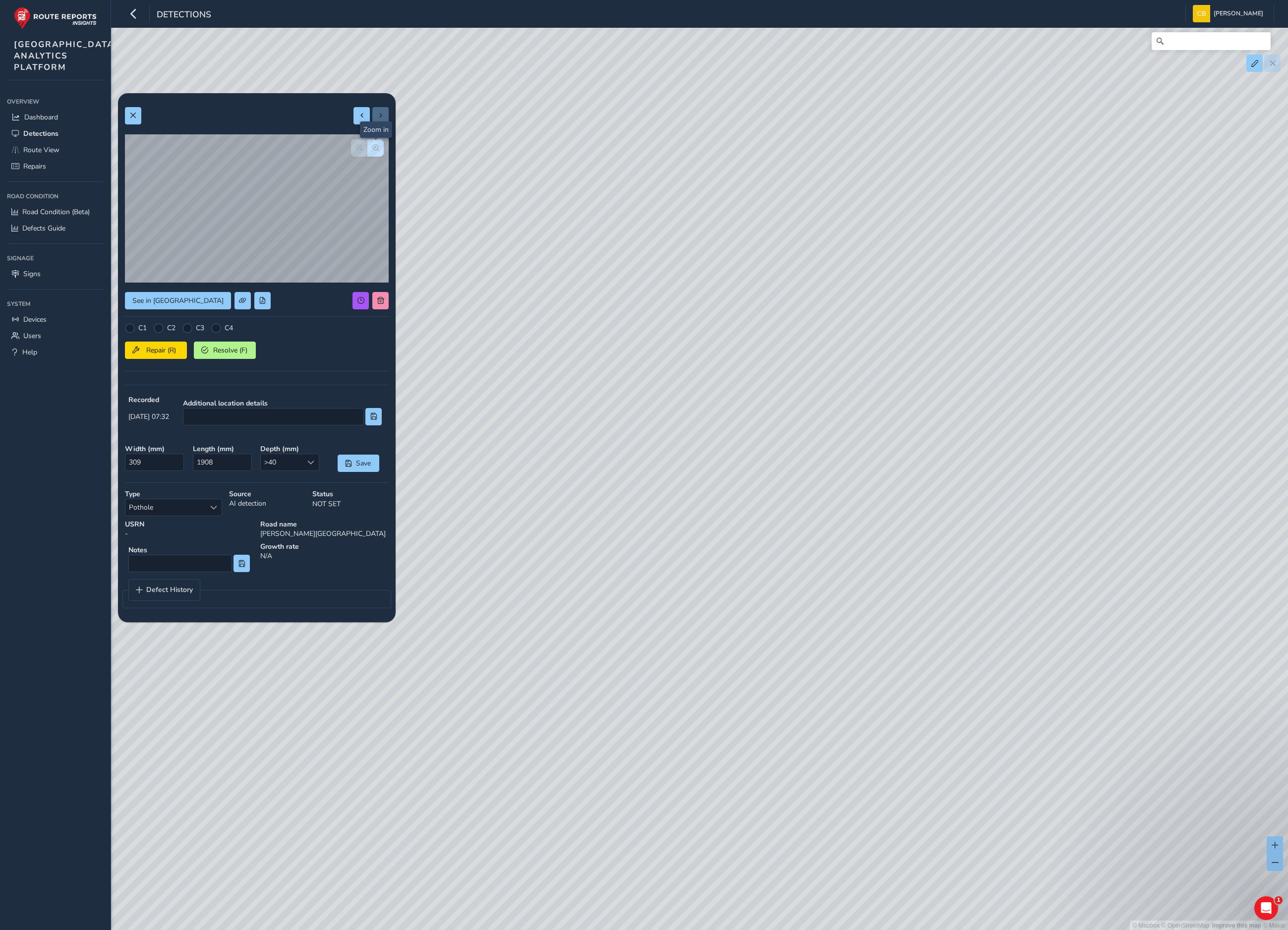
click at [373, 149] on span "button" at bounding box center [376, 148] width 7 height 7
click at [378, 302] on span at bounding box center [381, 301] width 7 height 7
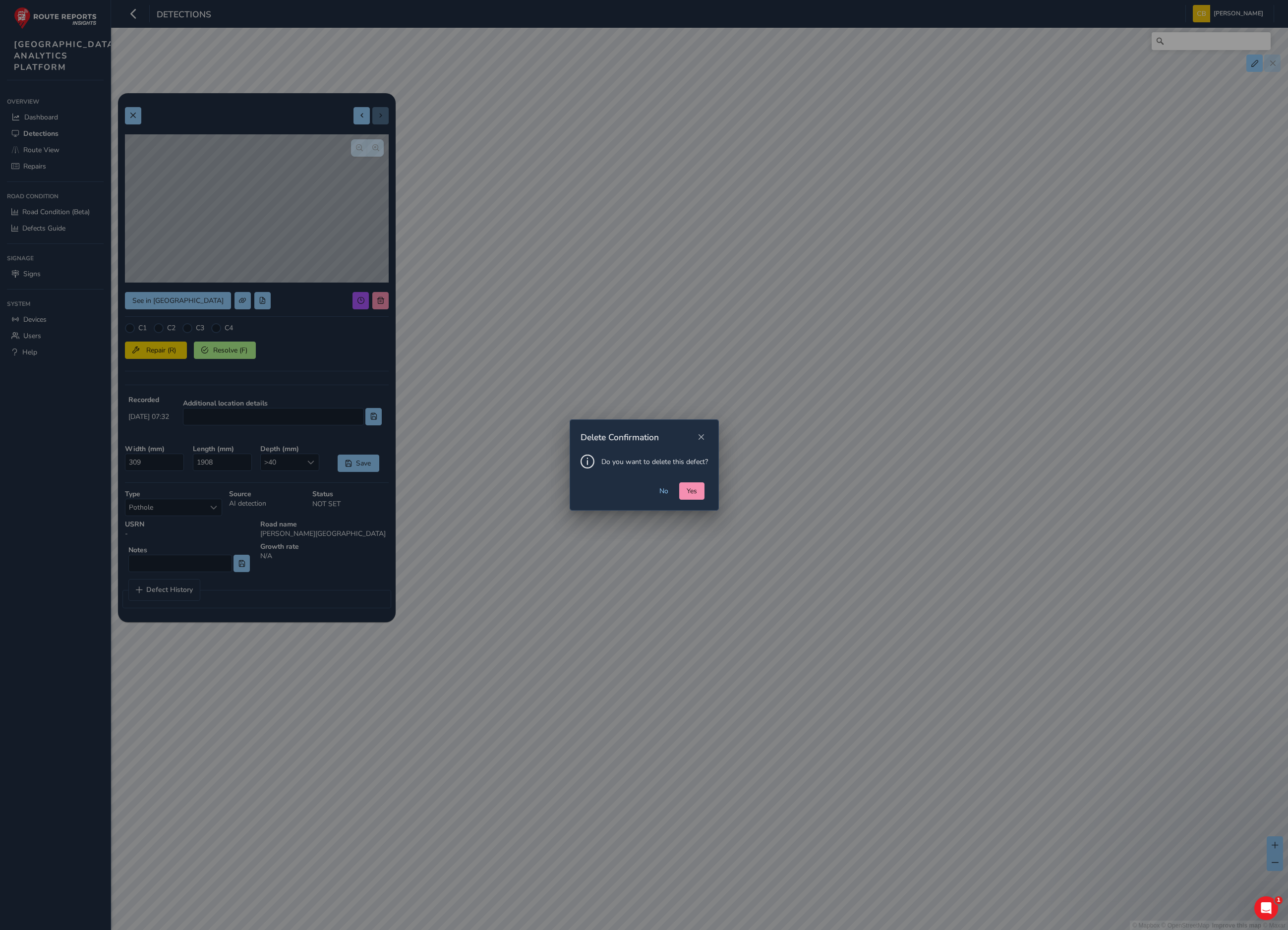
click at [677, 481] on div "Do you want to delete this defect?" at bounding box center [644, 468] width 148 height 28
click at [691, 491] on span "Yes" at bounding box center [692, 491] width 10 height 10
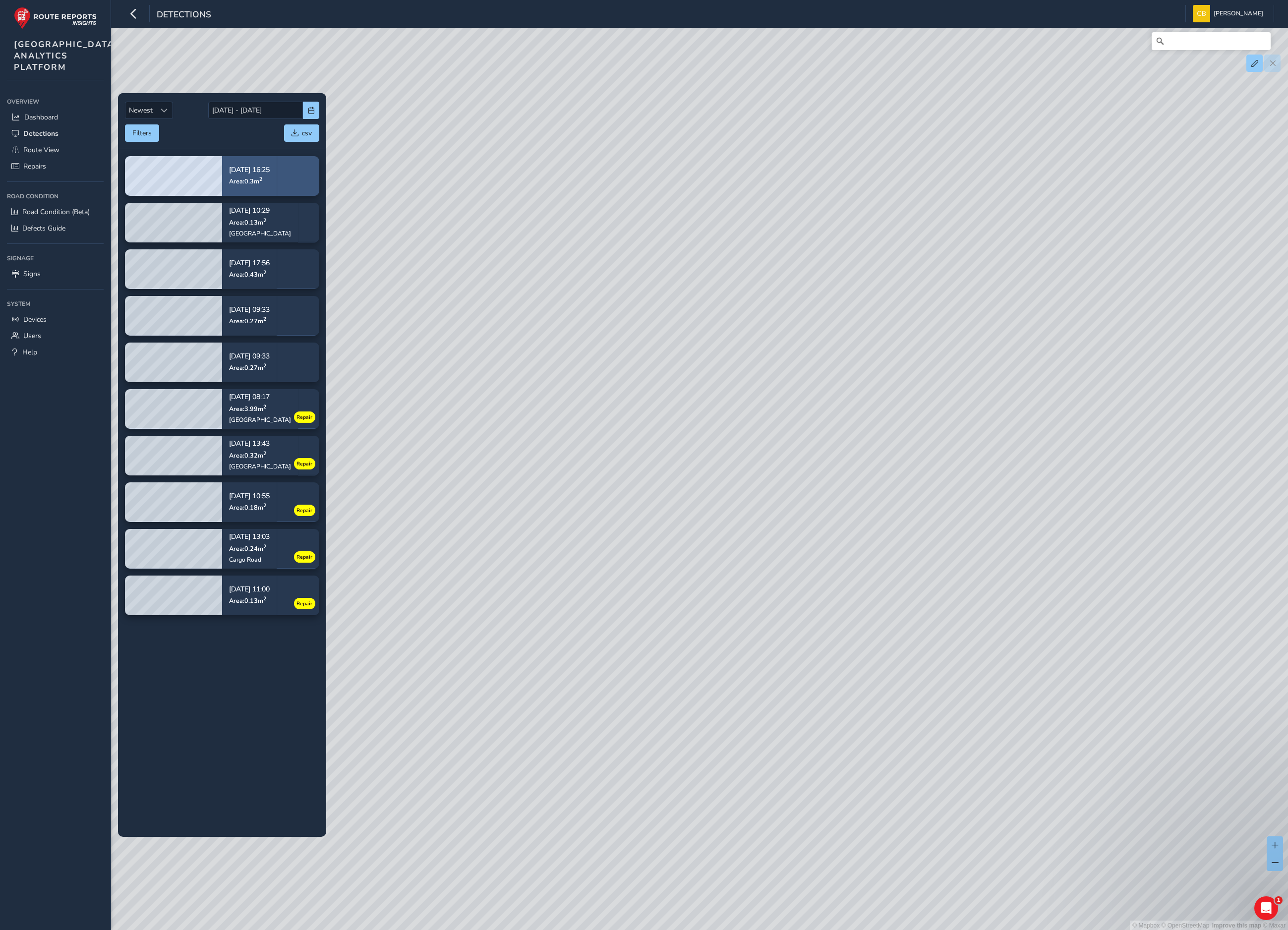
click at [250, 185] on span "Area: 0.3 m 2" at bounding box center [246, 181] width 33 height 9
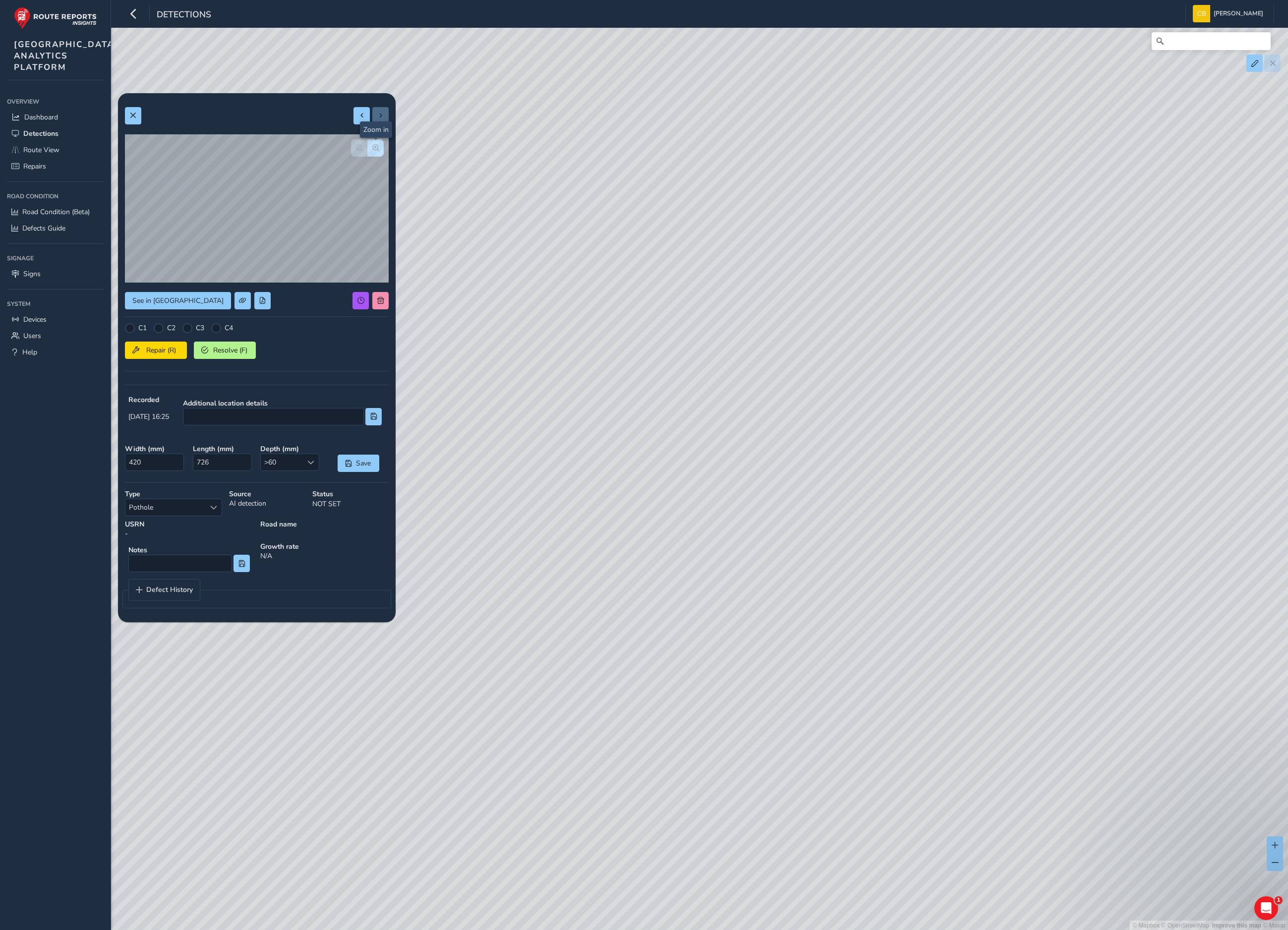
click at [375, 152] on button "button" at bounding box center [376, 148] width 16 height 17
click at [384, 296] on button at bounding box center [380, 301] width 16 height 17
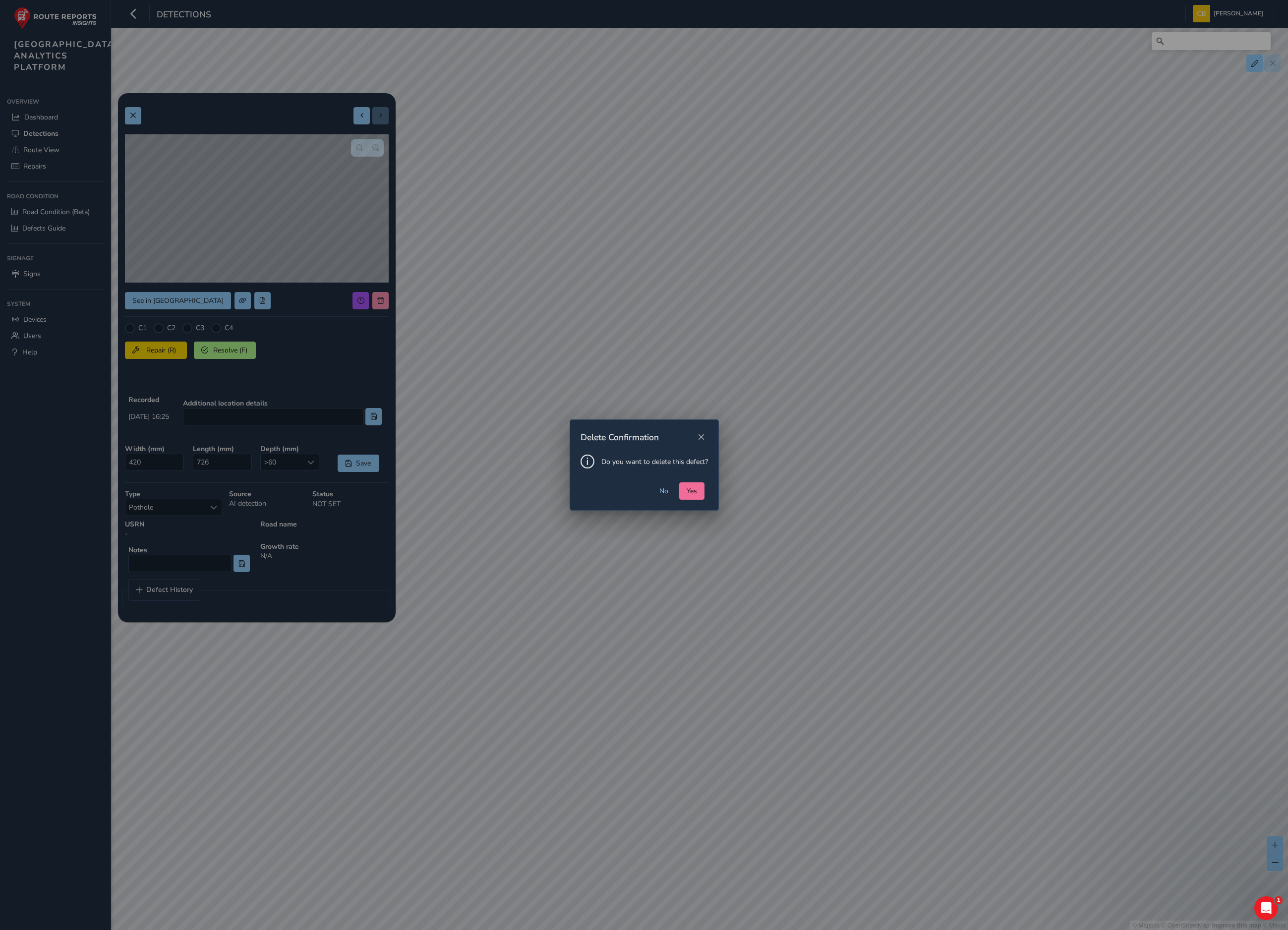
click at [687, 492] on span "Yes" at bounding box center [692, 491] width 10 height 10
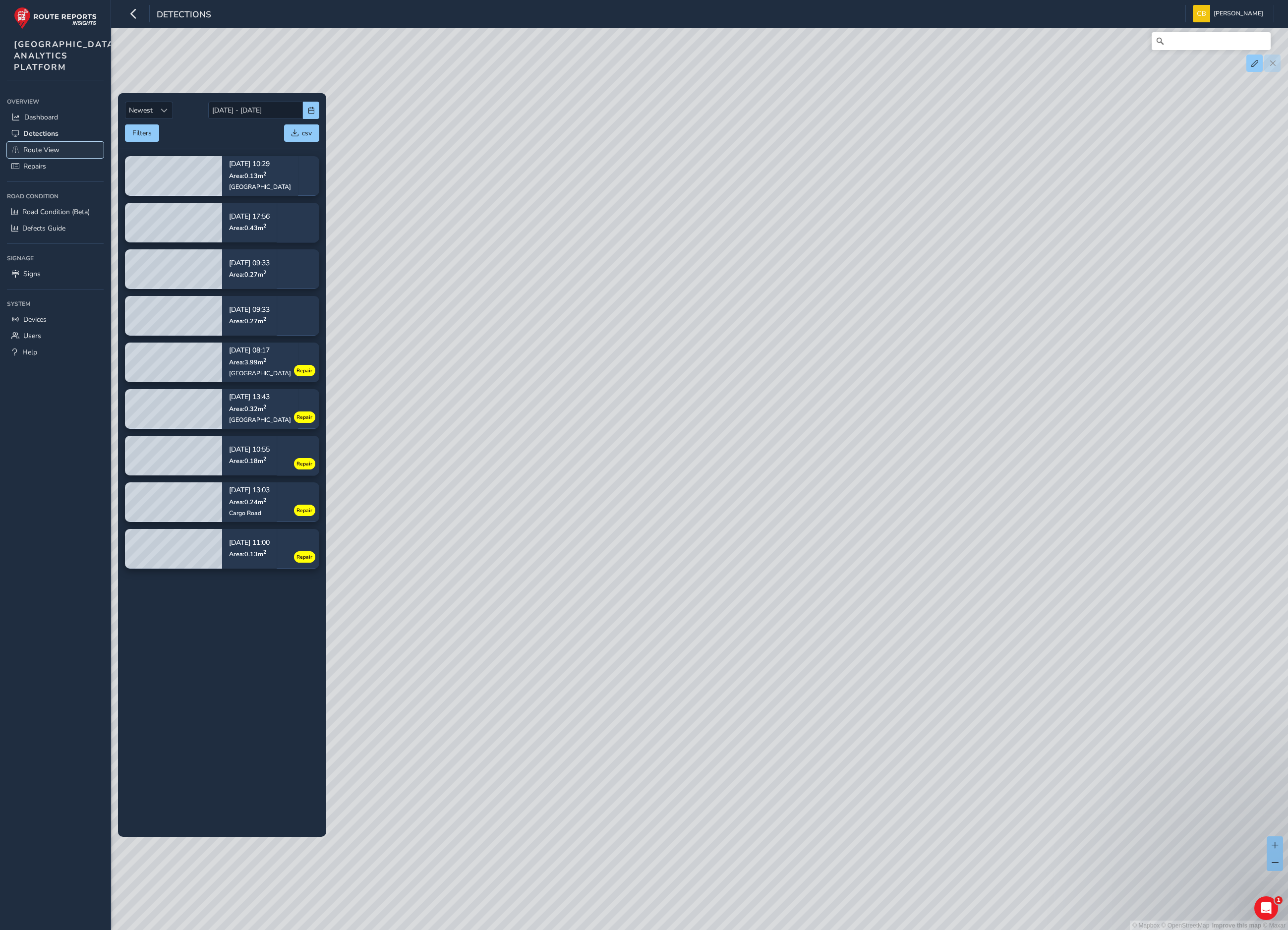
click at [53, 155] on span "Route View" at bounding box center [41, 150] width 36 height 10
